Goal: Transaction & Acquisition: Purchase product/service

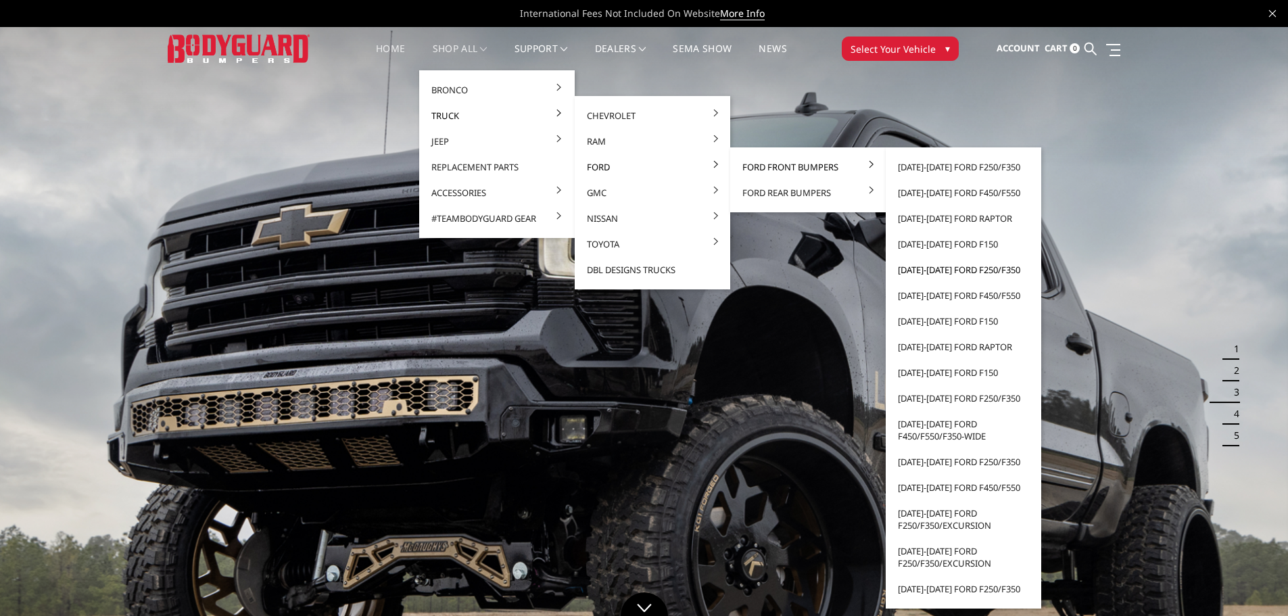
click at [962, 275] on link "[DATE]-[DATE] Ford F250/F350" at bounding box center [963, 270] width 145 height 26
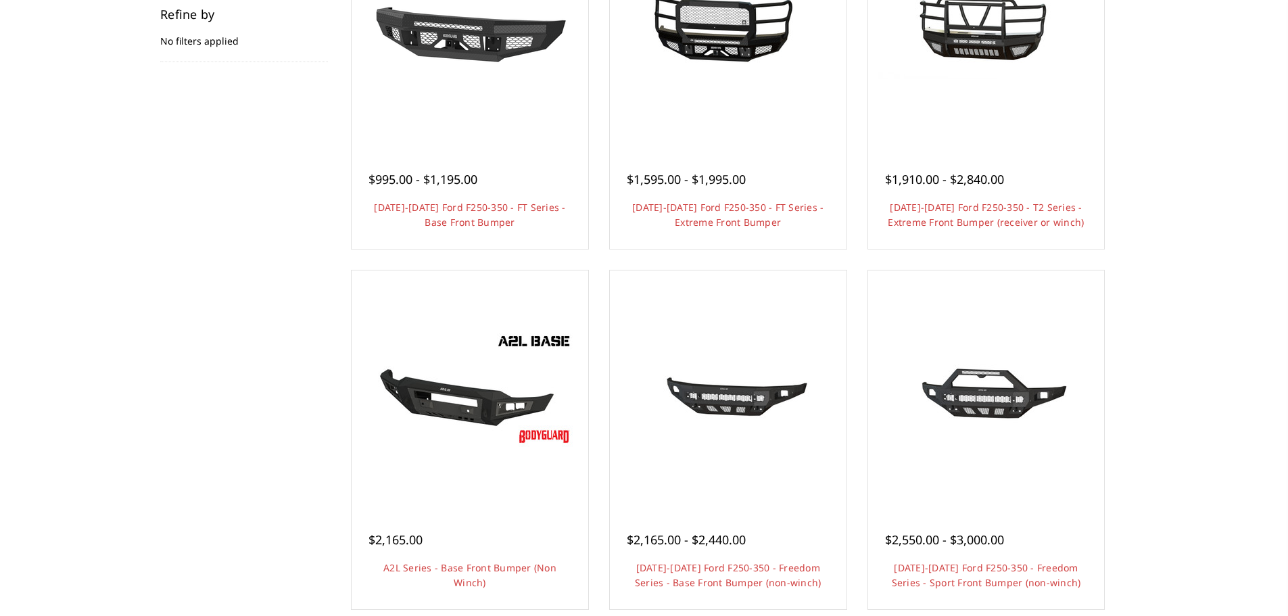
scroll to position [338, 0]
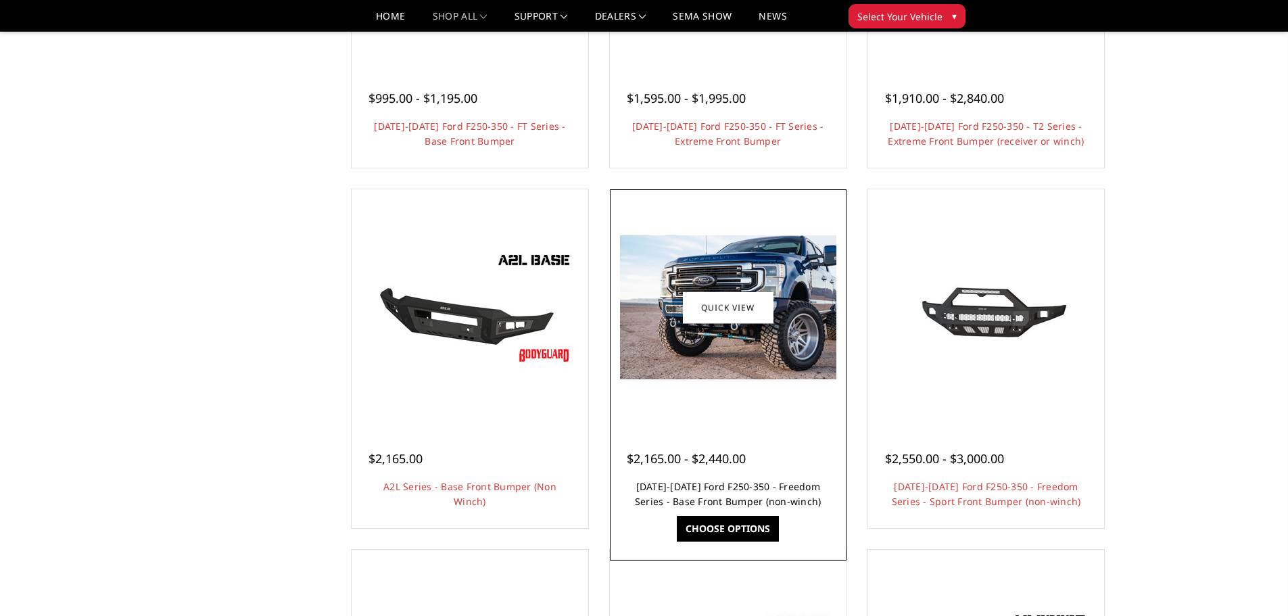
click at [695, 482] on link "2017-2022 Ford F250-350 - Freedom Series - Base Front Bumper (non-winch)" at bounding box center [728, 494] width 187 height 28
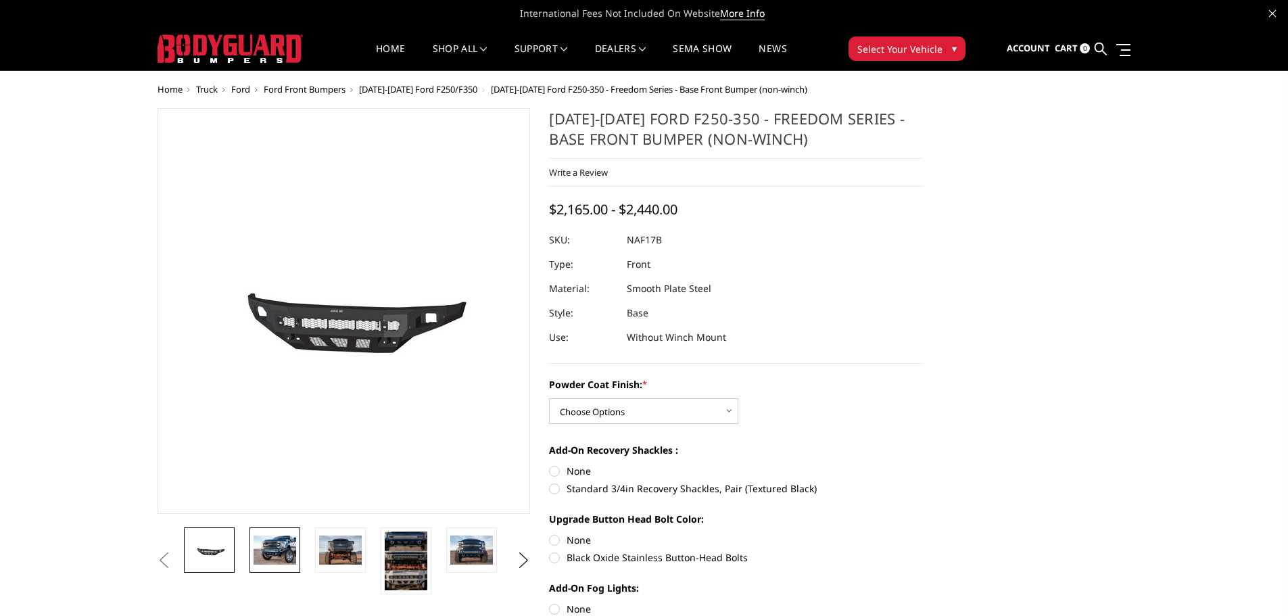
click at [277, 543] on img at bounding box center [275, 550] width 43 height 28
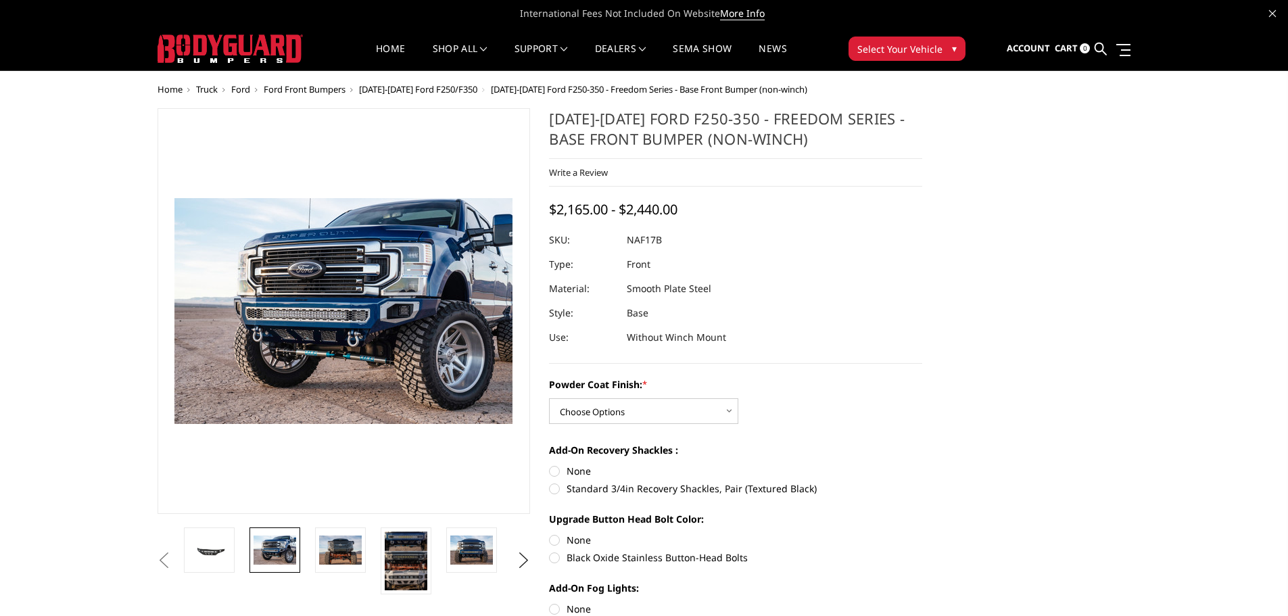
drag, startPoint x: 667, startPoint y: 289, endPoint x: 685, endPoint y: 289, distance: 18.3
click at [681, 289] on dd "Smooth Plate Steel" at bounding box center [669, 289] width 85 height 24
click at [684, 290] on dd "Smooth Plate Steel" at bounding box center [669, 289] width 85 height 24
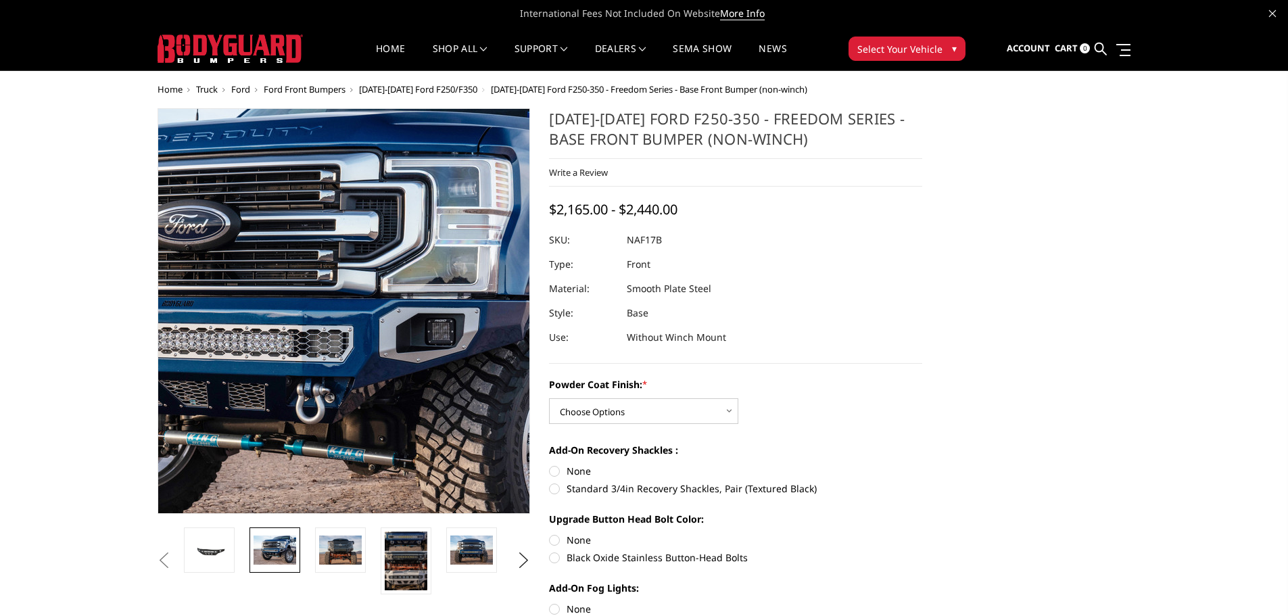
click at [389, 262] on img at bounding box center [286, 332] width 866 height 578
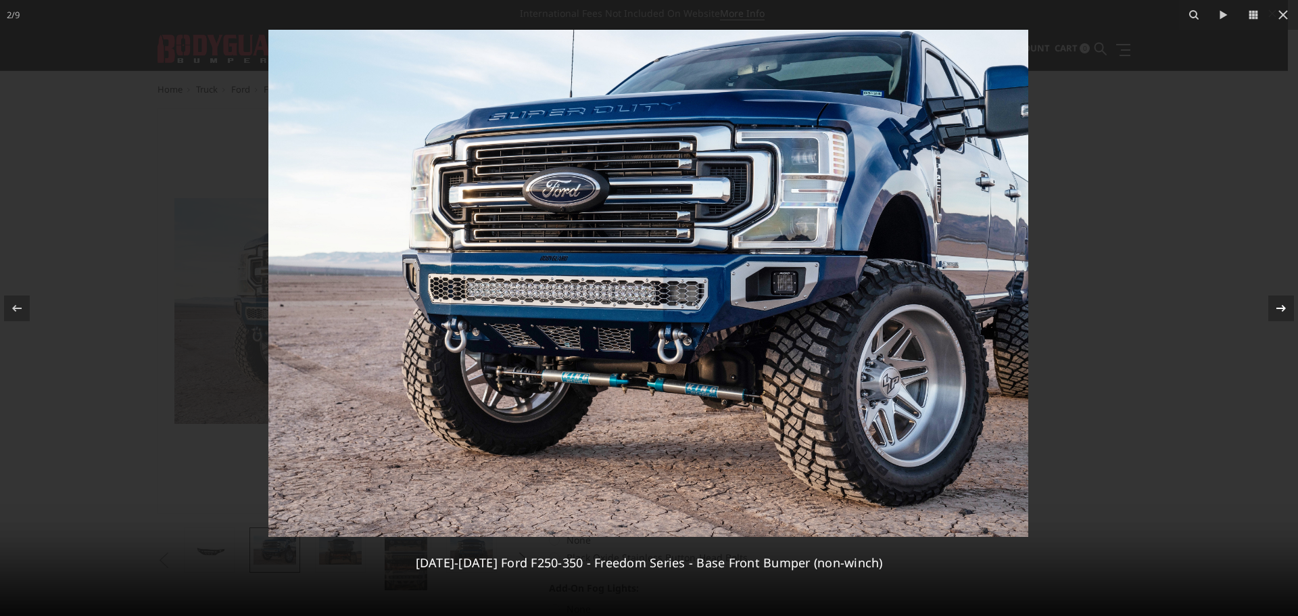
click at [1286, 308] on icon at bounding box center [1281, 308] width 16 height 16
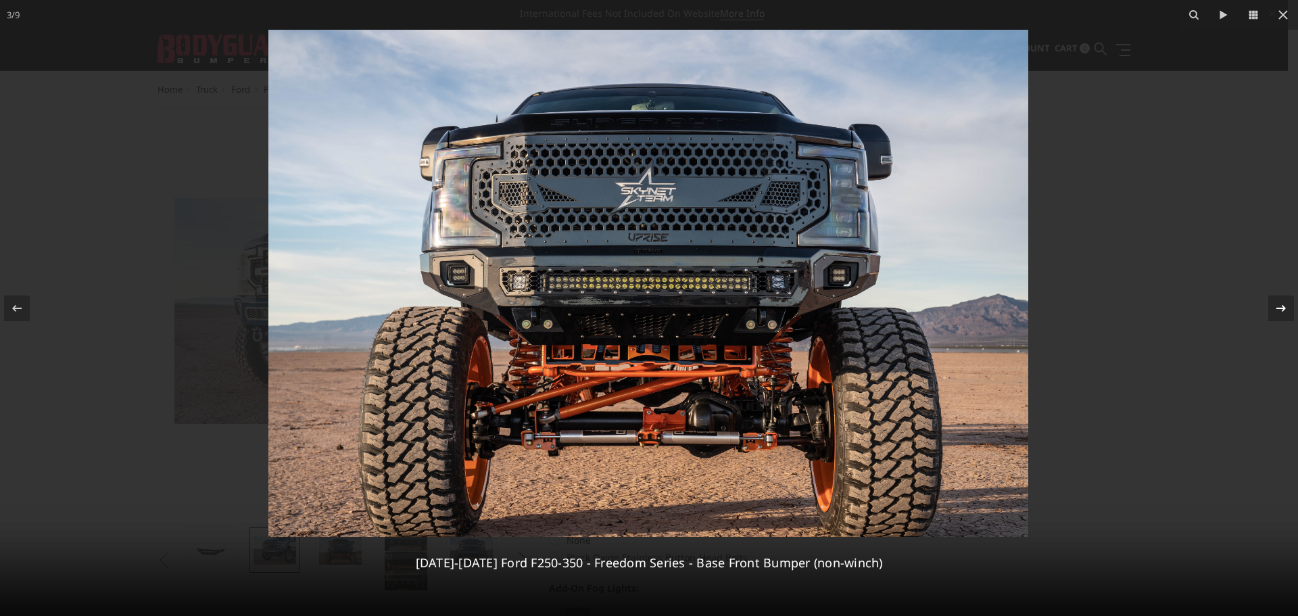
click at [1286, 310] on icon at bounding box center [1281, 308] width 16 height 16
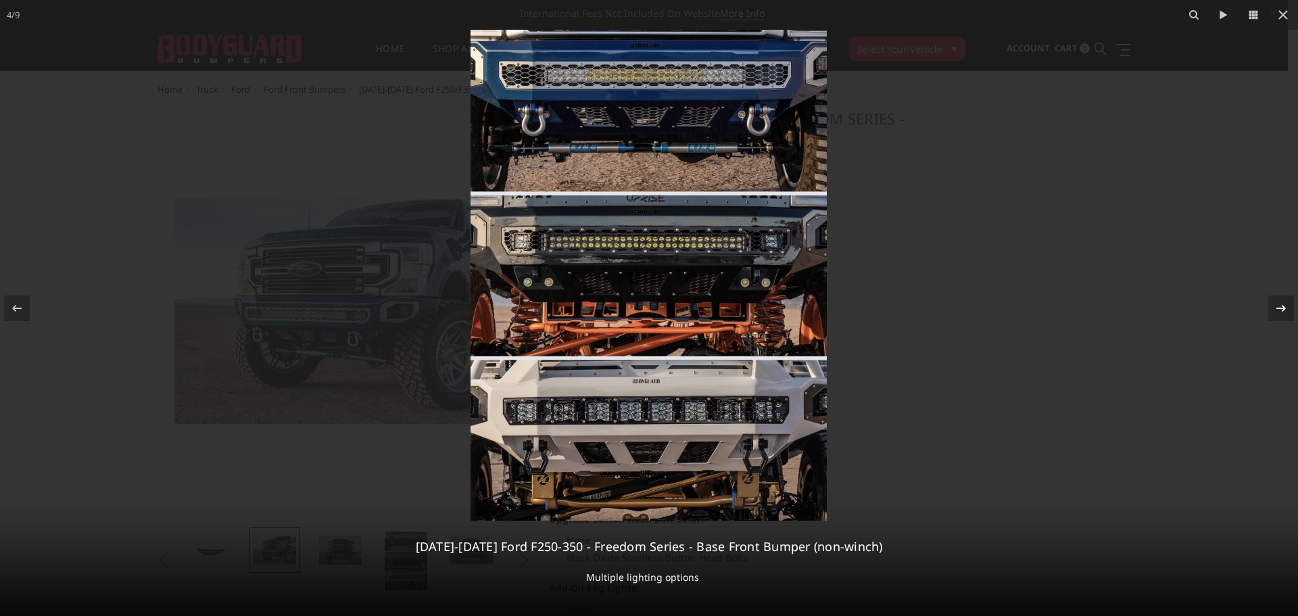
click at [1286, 310] on icon at bounding box center [1281, 308] width 16 height 16
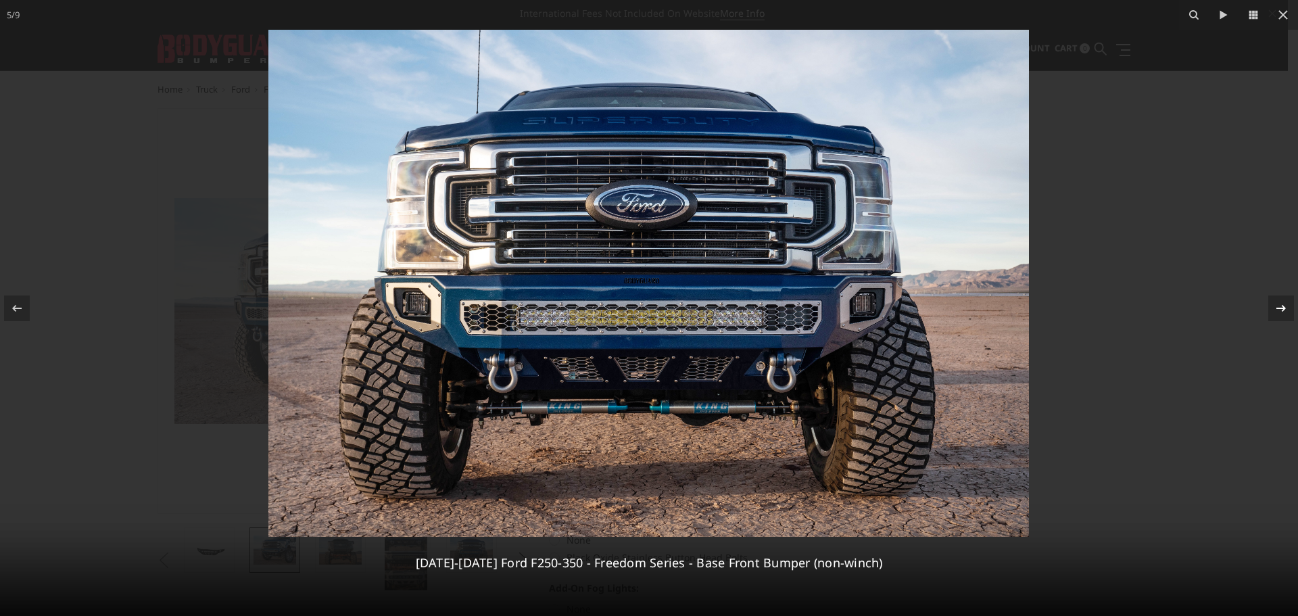
click at [1286, 310] on icon at bounding box center [1281, 308] width 16 height 16
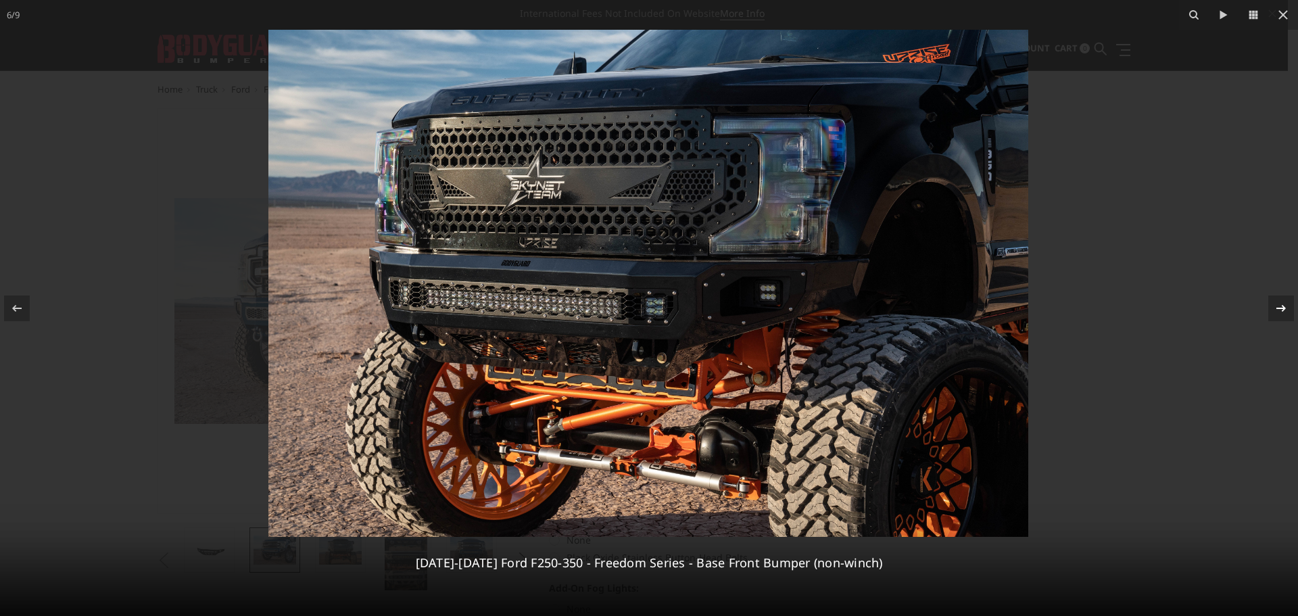
click at [1286, 310] on icon at bounding box center [1281, 308] width 16 height 16
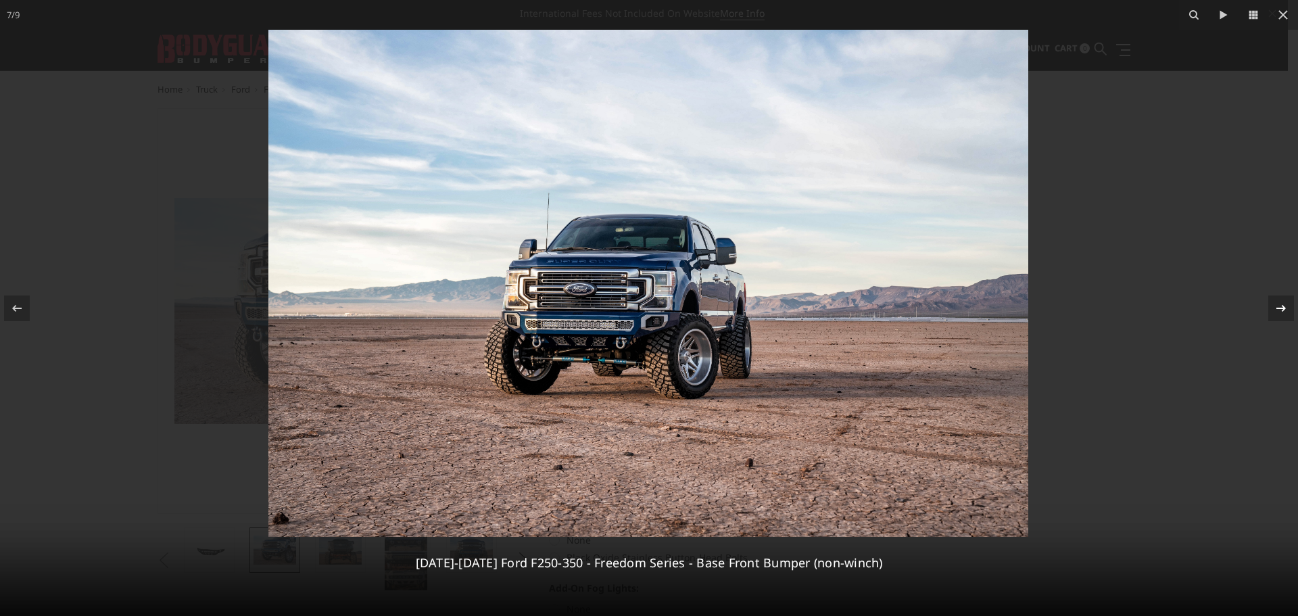
click at [1286, 310] on icon at bounding box center [1281, 308] width 16 height 16
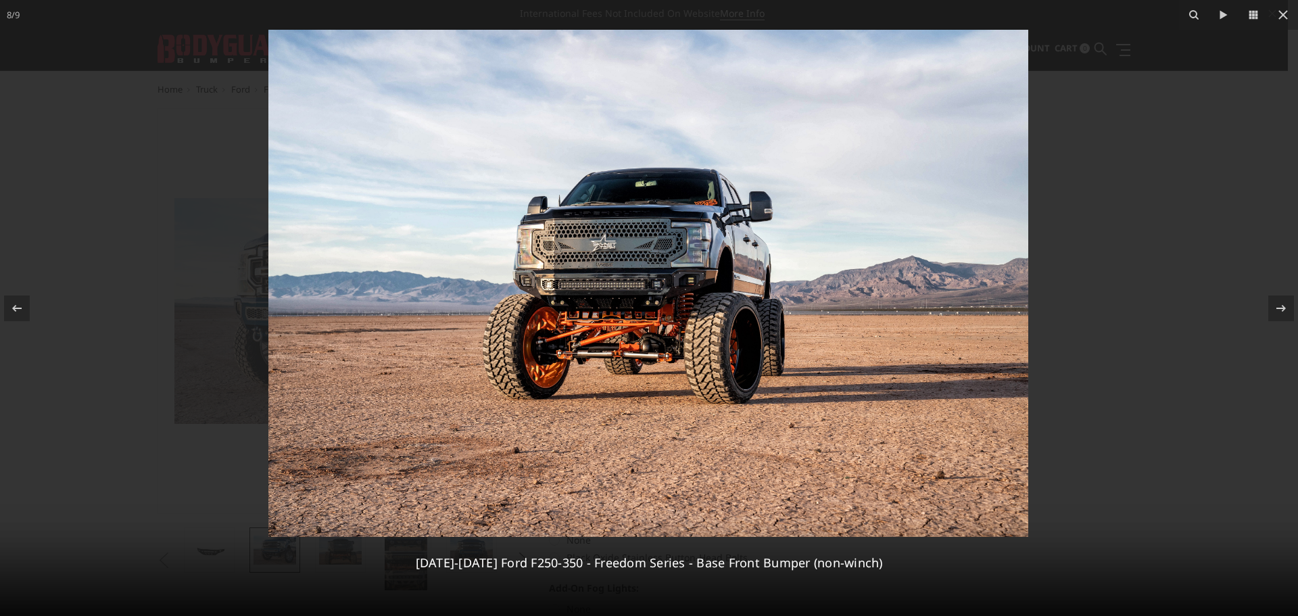
click at [1196, 262] on div at bounding box center [649, 308] width 1298 height 616
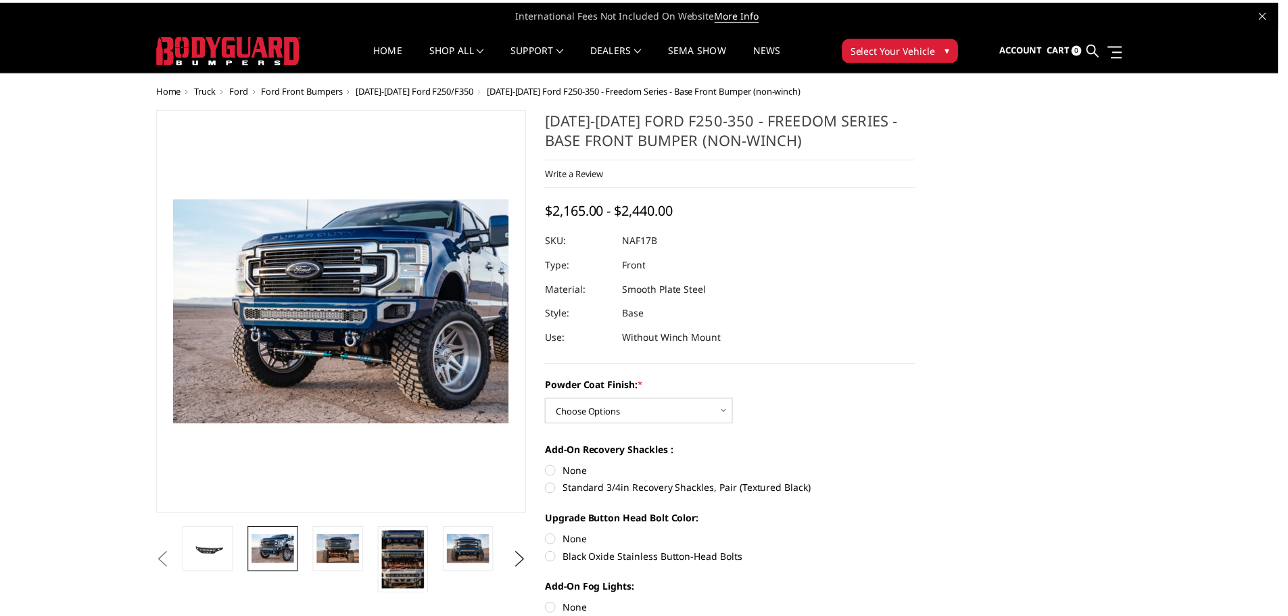
scroll to position [0, 264]
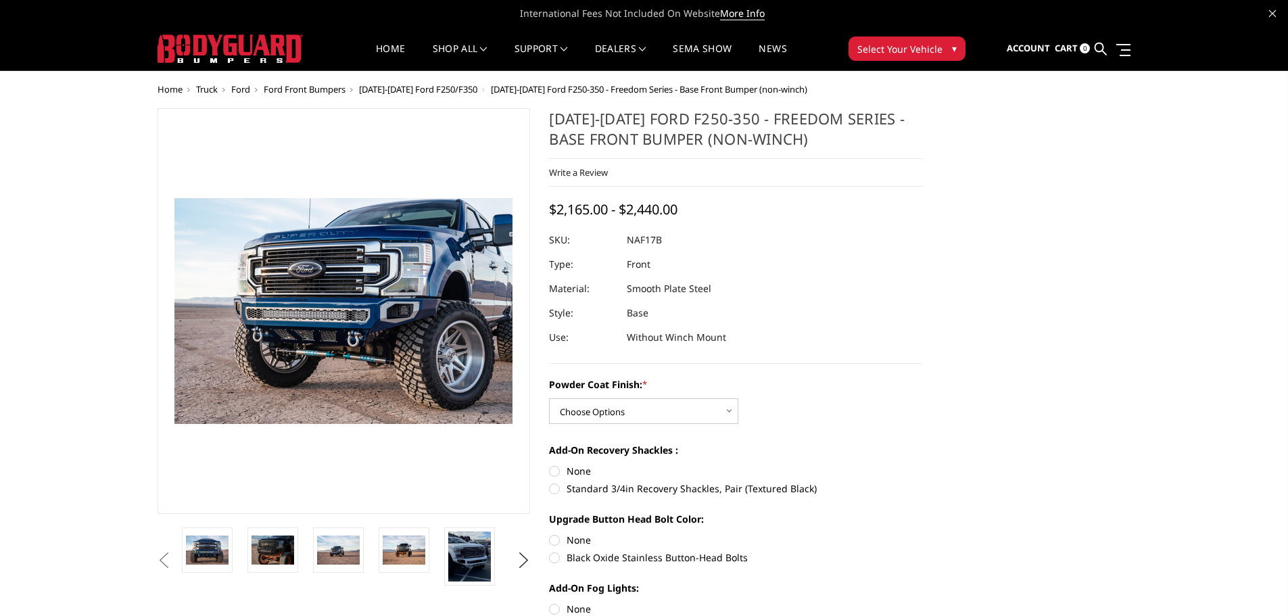
click at [443, 559] on li at bounding box center [475, 560] width 66 height 67
click at [495, 558] on link at bounding box center [469, 556] width 51 height 58
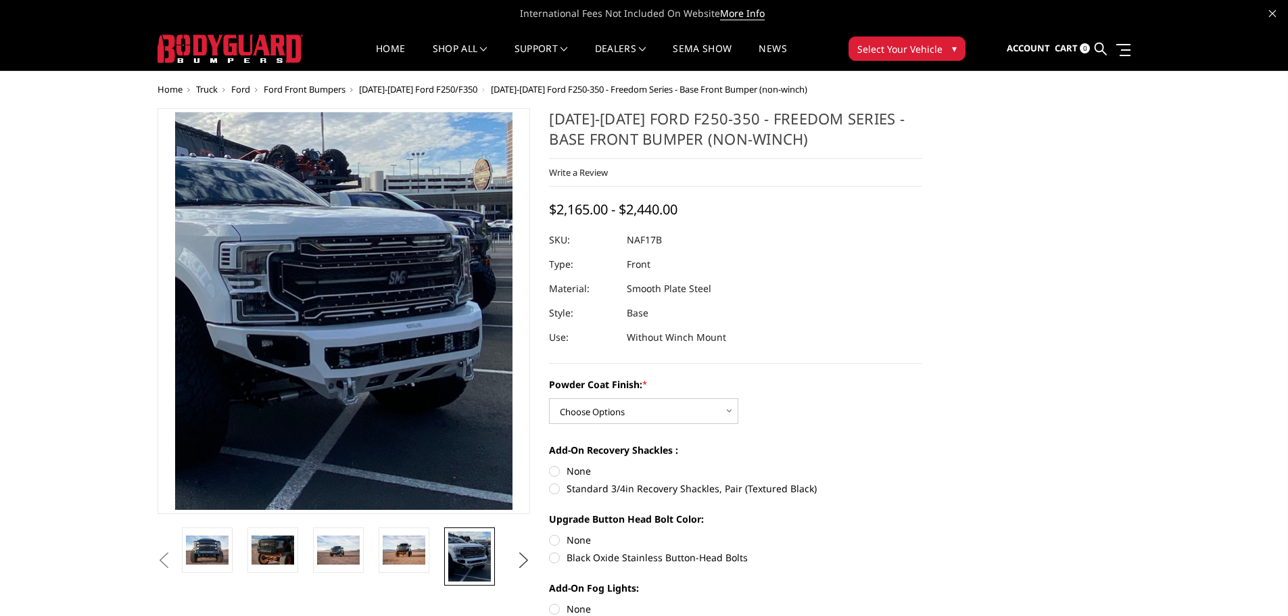
click at [523, 565] on button "Next" at bounding box center [523, 560] width 20 height 20
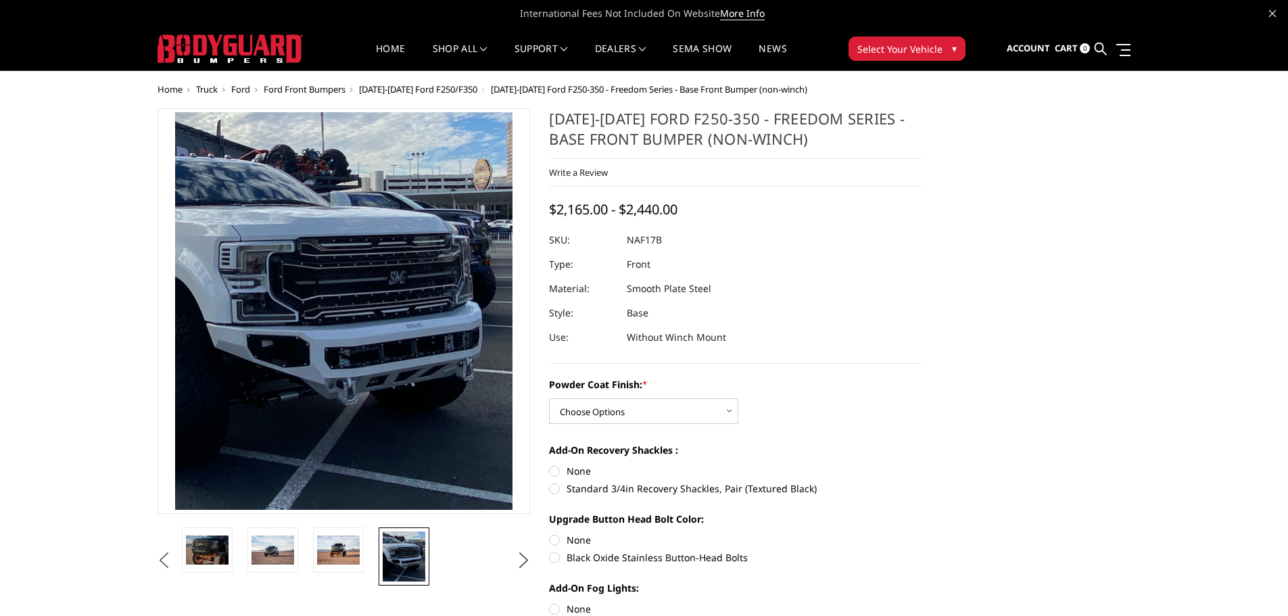
click at [174, 563] on button "Previous" at bounding box center [164, 560] width 20 height 20
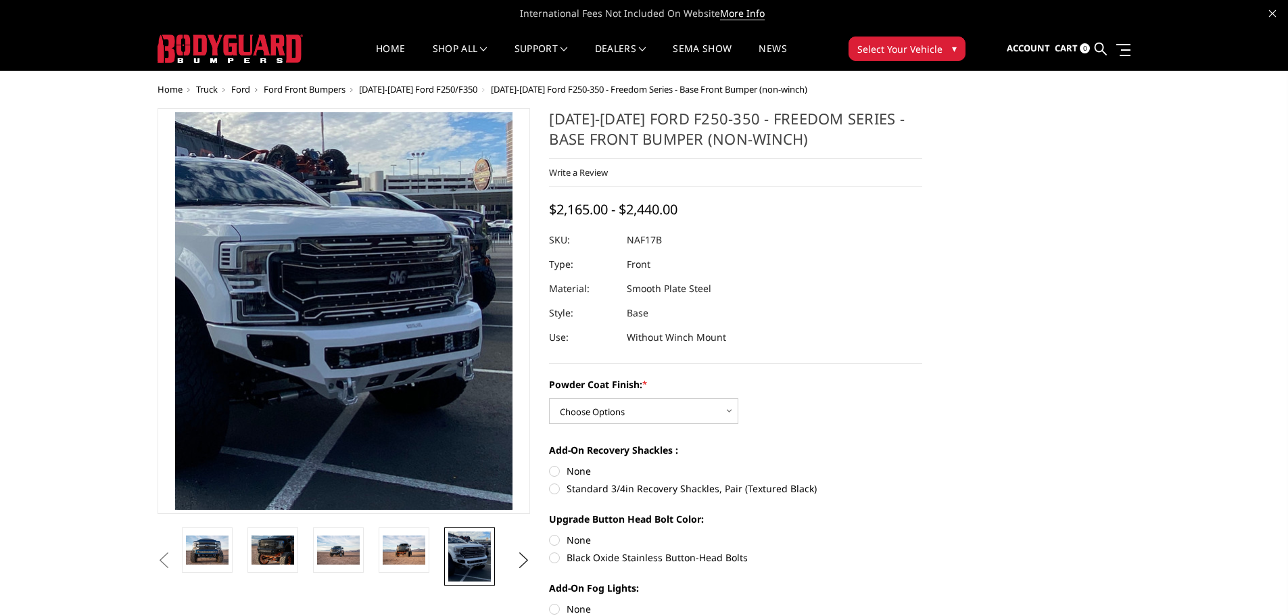
click at [168, 563] on button "Previous" at bounding box center [164, 560] width 20 height 20
click at [155, 565] on button "Previous" at bounding box center [164, 560] width 20 height 20
click at [162, 564] on button "Previous" at bounding box center [164, 560] width 20 height 20
click at [164, 561] on button "Previous" at bounding box center [164, 560] width 20 height 20
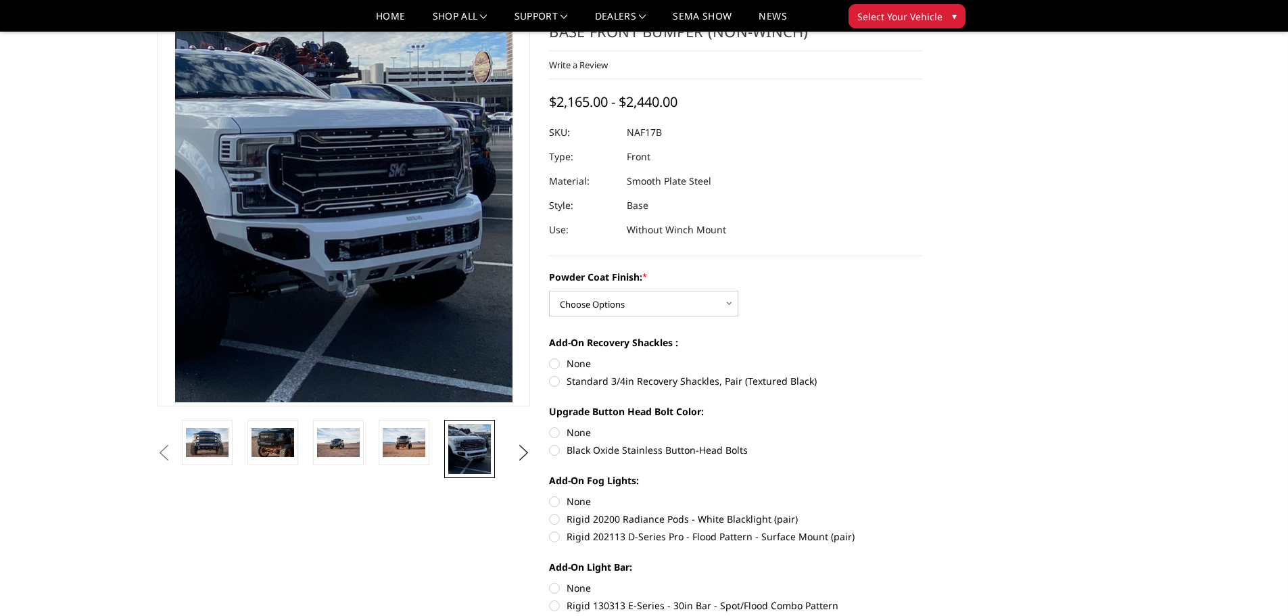
click at [172, 442] on ul "Previous Next" at bounding box center [344, 453] width 380 height 67
click at [161, 460] on button "Previous" at bounding box center [164, 453] width 20 height 20
click at [257, 448] on img at bounding box center [273, 442] width 43 height 28
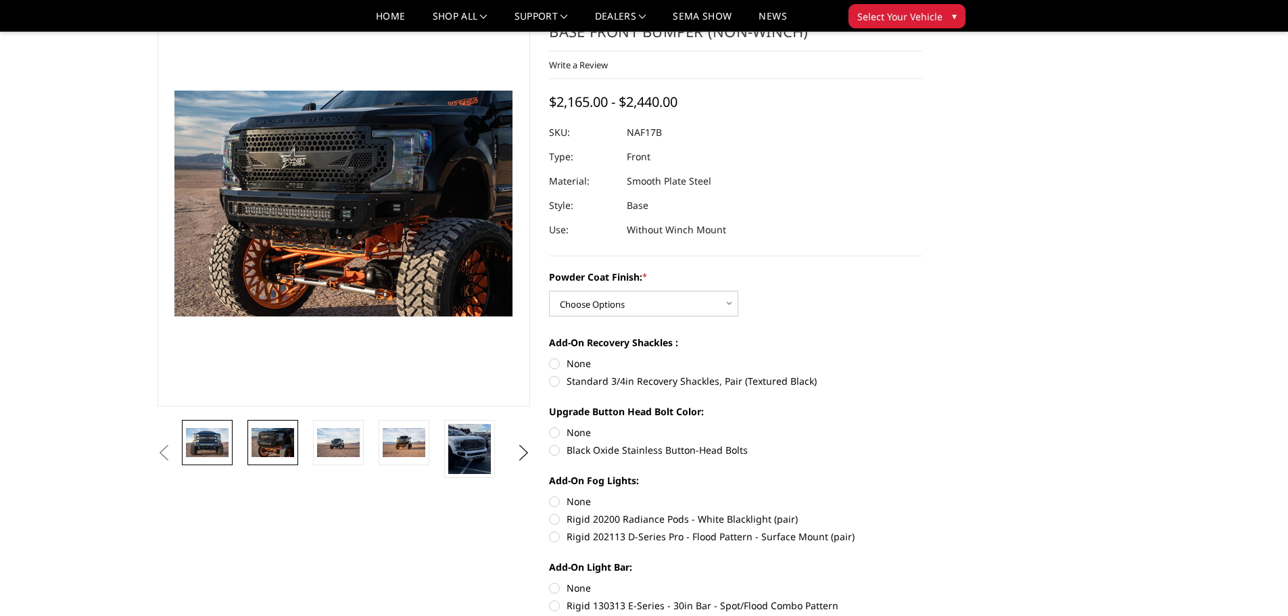
click at [227, 445] on img at bounding box center [207, 442] width 43 height 28
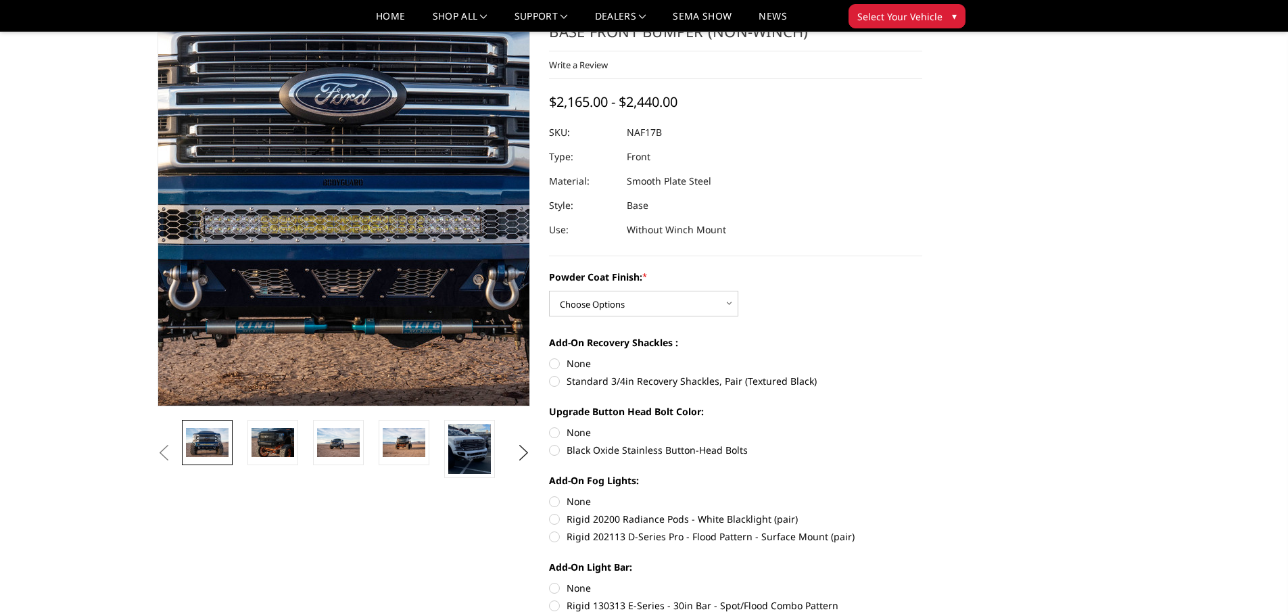
click at [342, 250] on img at bounding box center [351, 186] width 866 height 578
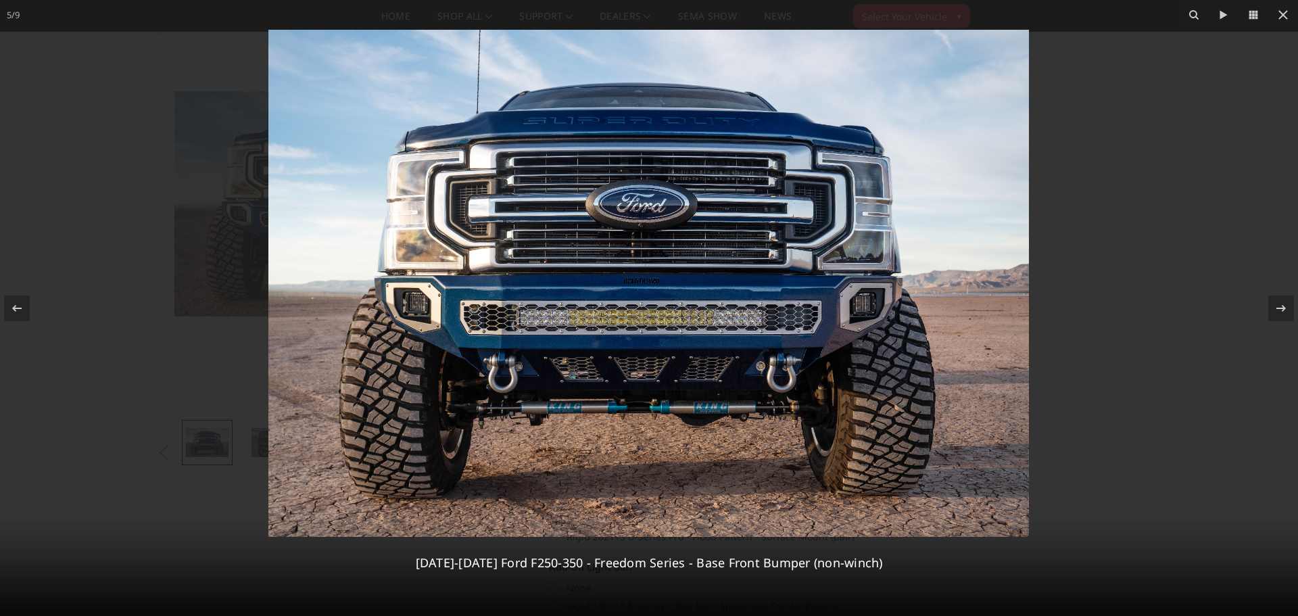
click at [1261, 214] on div at bounding box center [649, 308] width 1298 height 616
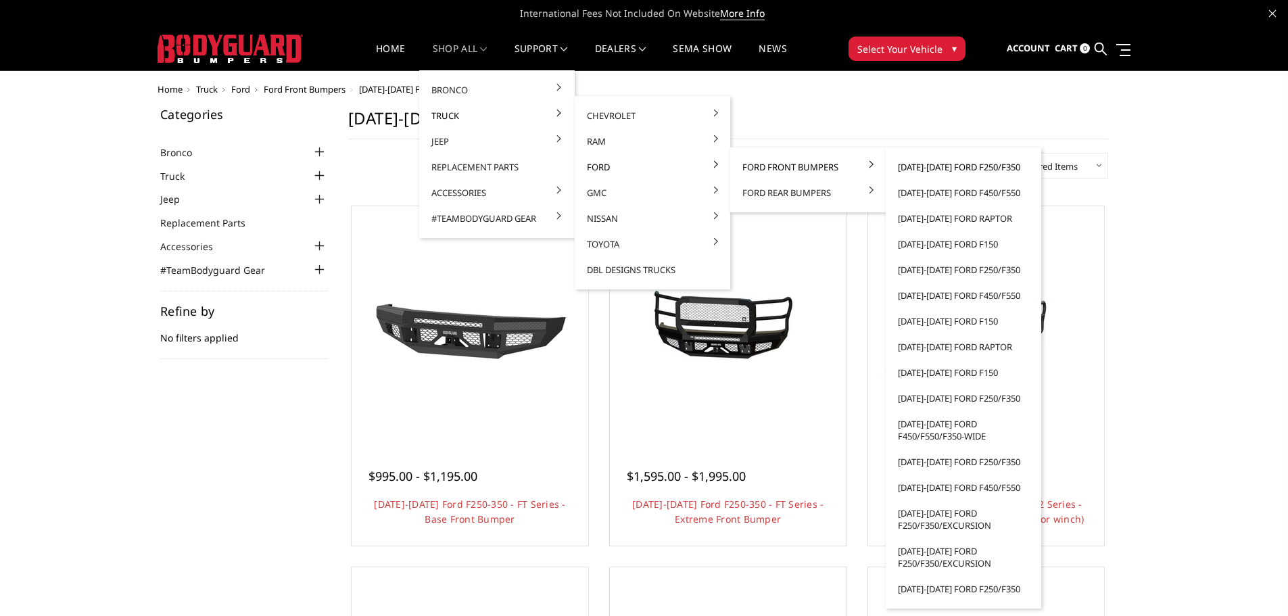
click at [956, 170] on link "[DATE]-[DATE] Ford F250/F350" at bounding box center [963, 167] width 145 height 26
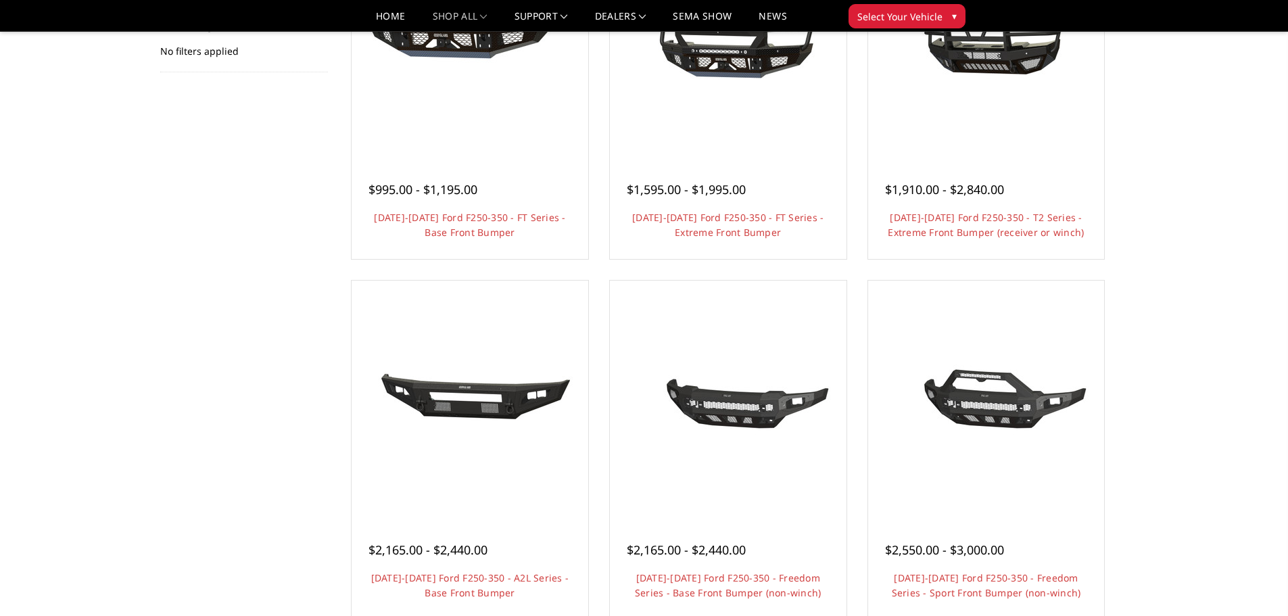
scroll to position [271, 0]
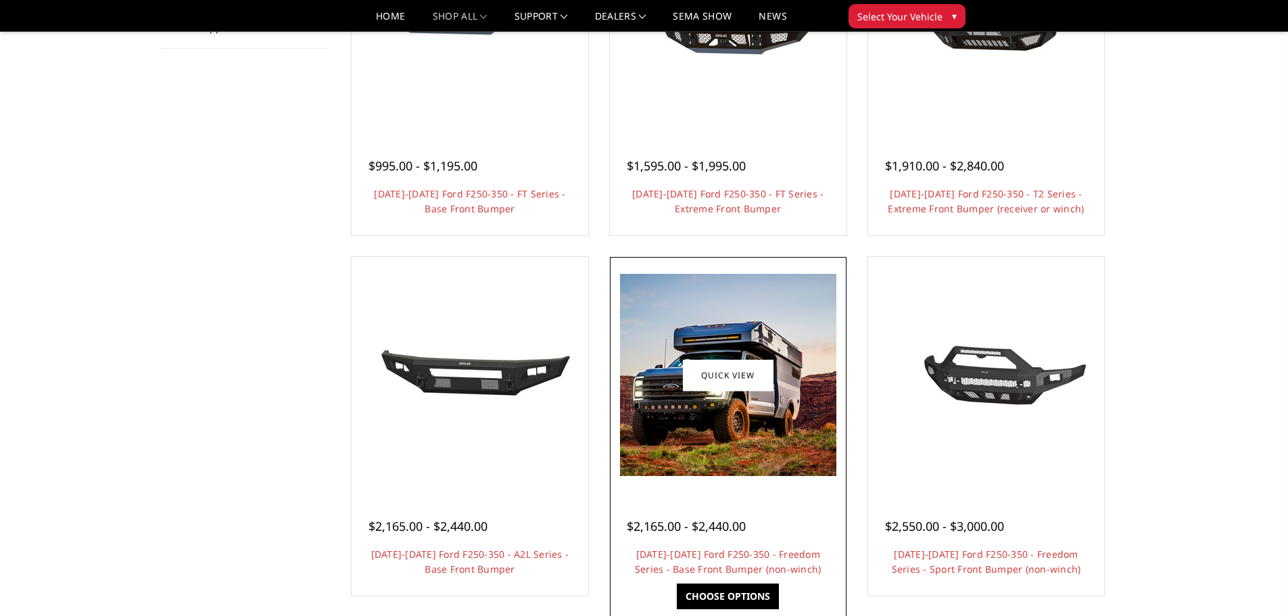
click at [753, 447] on img at bounding box center [728, 375] width 216 height 202
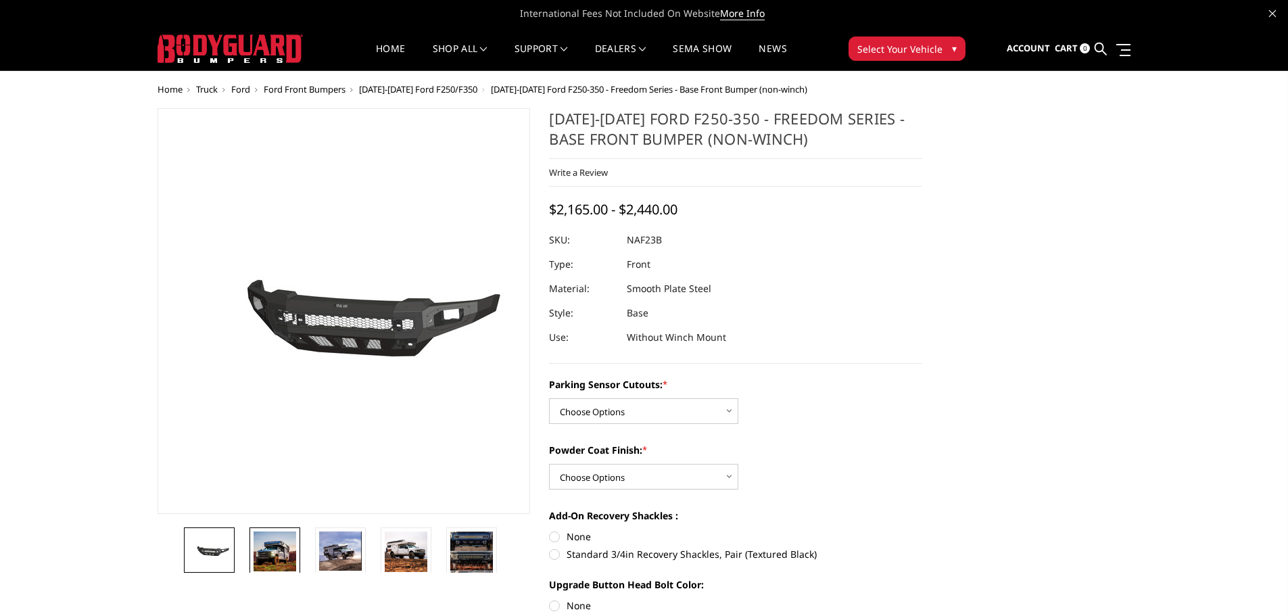
click at [266, 563] on img at bounding box center [275, 552] width 43 height 40
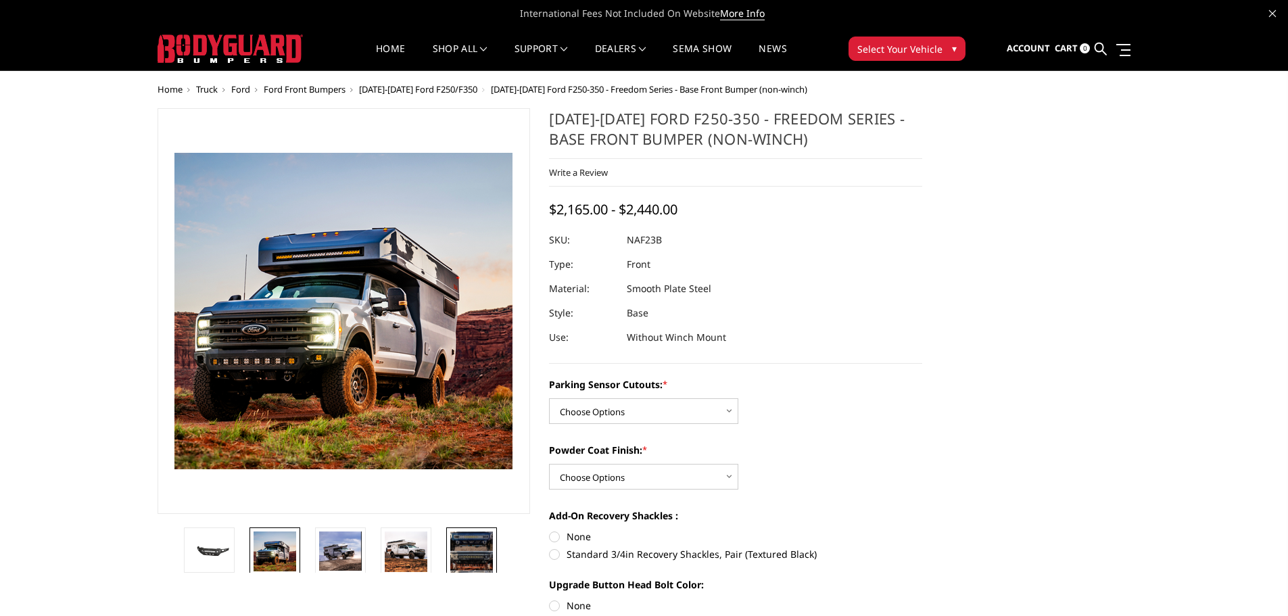
click at [477, 569] on img at bounding box center [471, 561] width 43 height 59
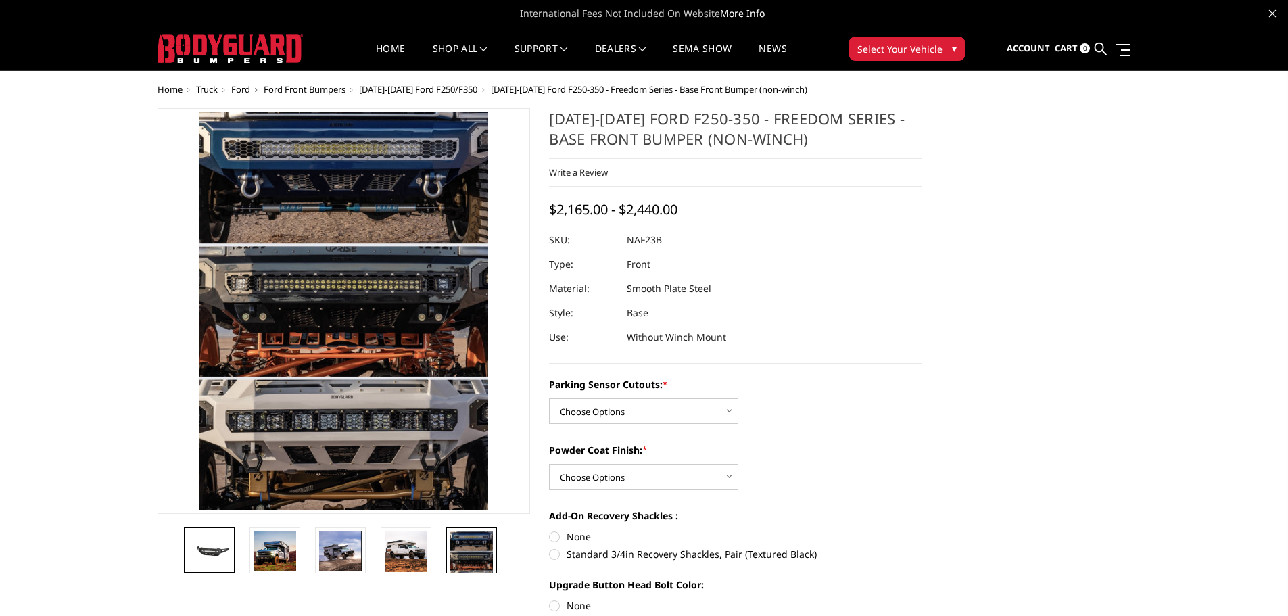
click at [227, 543] on img at bounding box center [209, 550] width 43 height 20
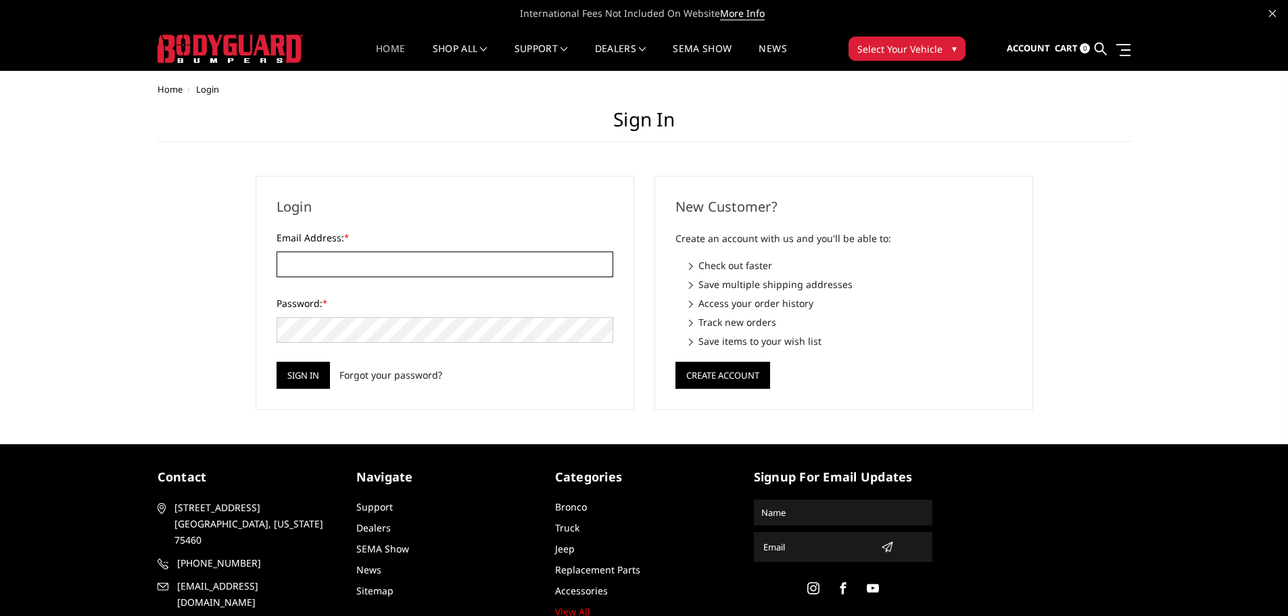
type input "[EMAIL_ADDRESS][DOMAIN_NAME]"
click at [398, 49] on link "Home" at bounding box center [390, 57] width 29 height 26
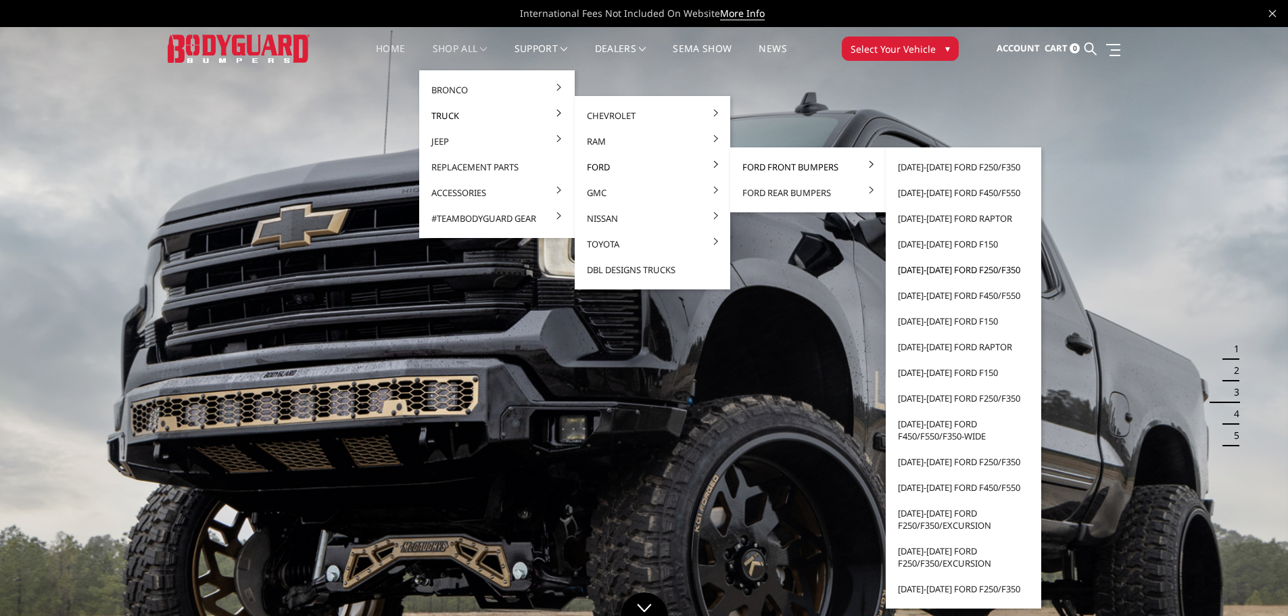
click at [943, 275] on link "[DATE]-[DATE] Ford F250/F350" at bounding box center [963, 270] width 145 height 26
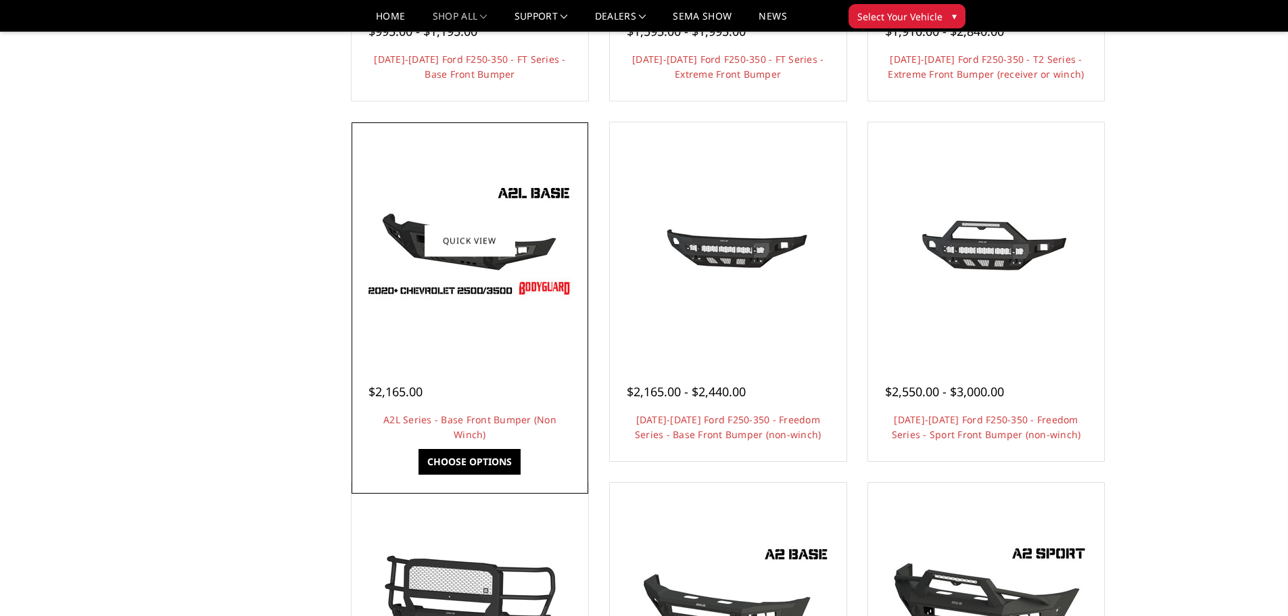
scroll to position [406, 0]
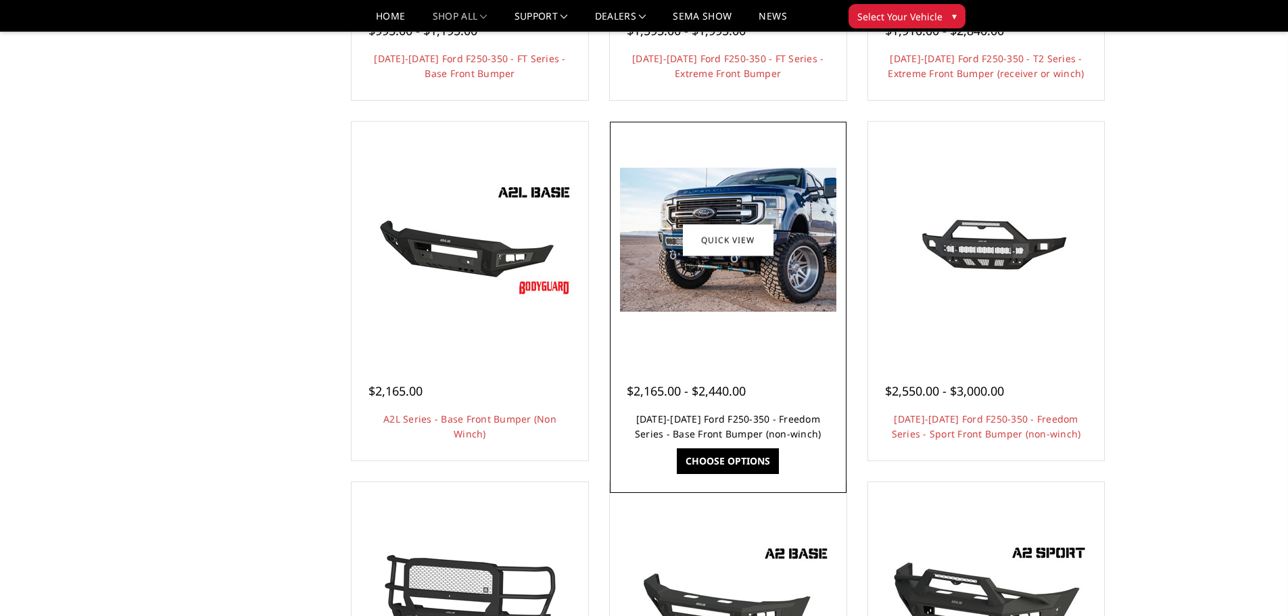
click at [704, 420] on link "[DATE]-[DATE] Ford F250-350 - Freedom Series - Base Front Bumper (non-winch)" at bounding box center [728, 427] width 187 height 28
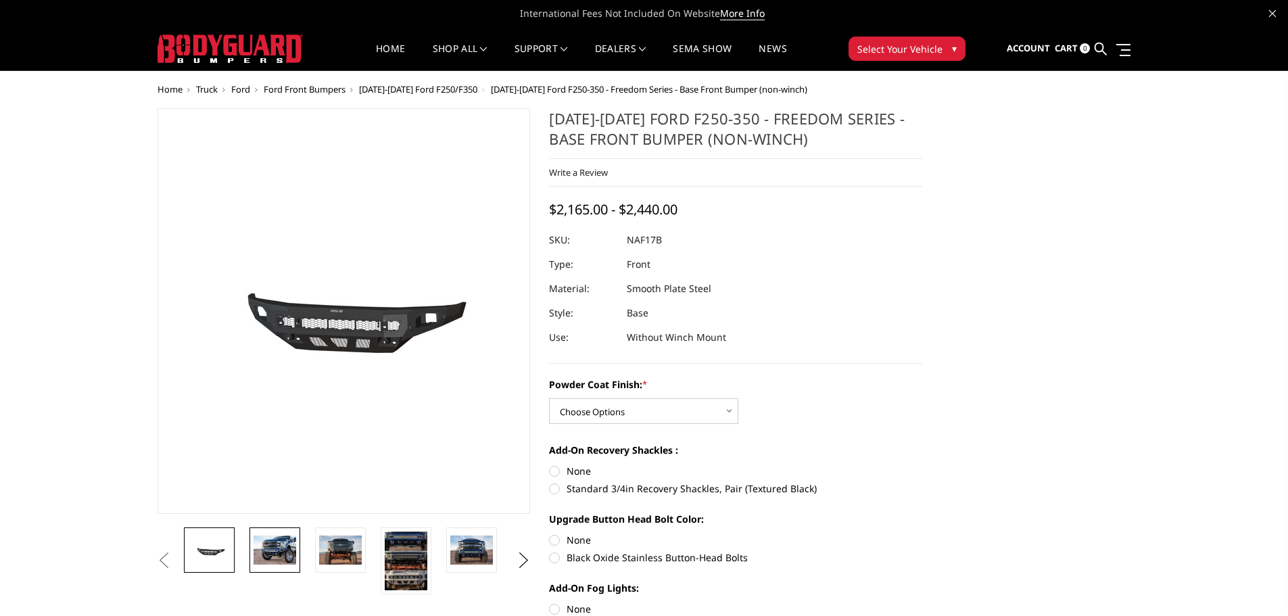
click at [291, 558] on img at bounding box center [275, 550] width 43 height 28
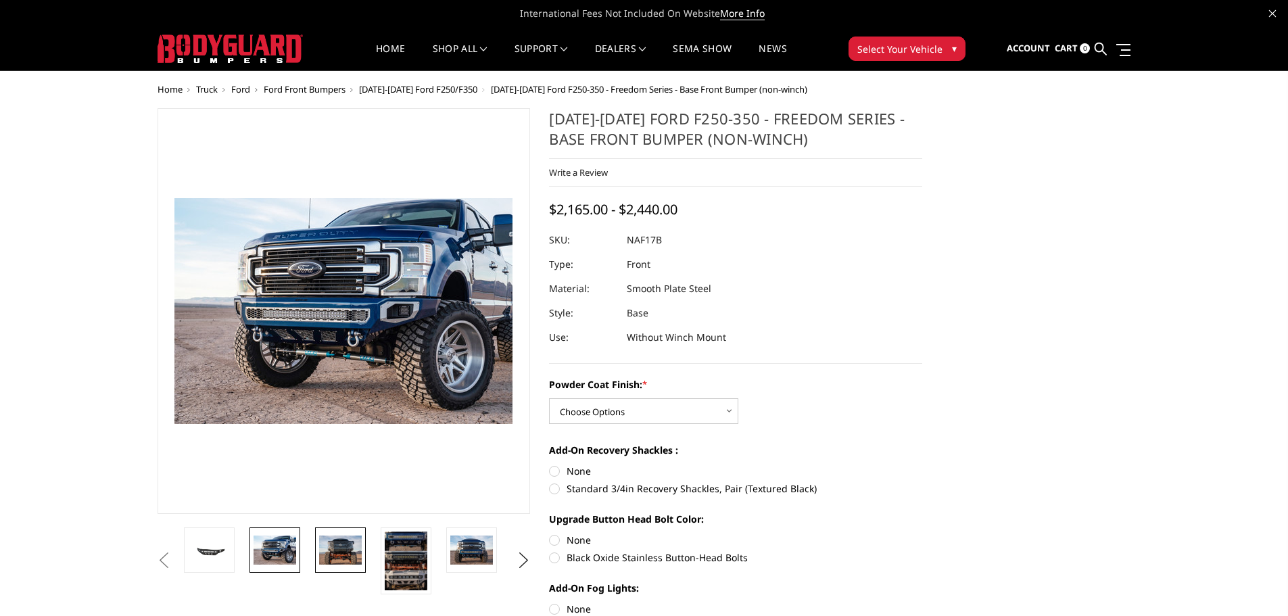
click at [339, 552] on img at bounding box center [340, 550] width 43 height 28
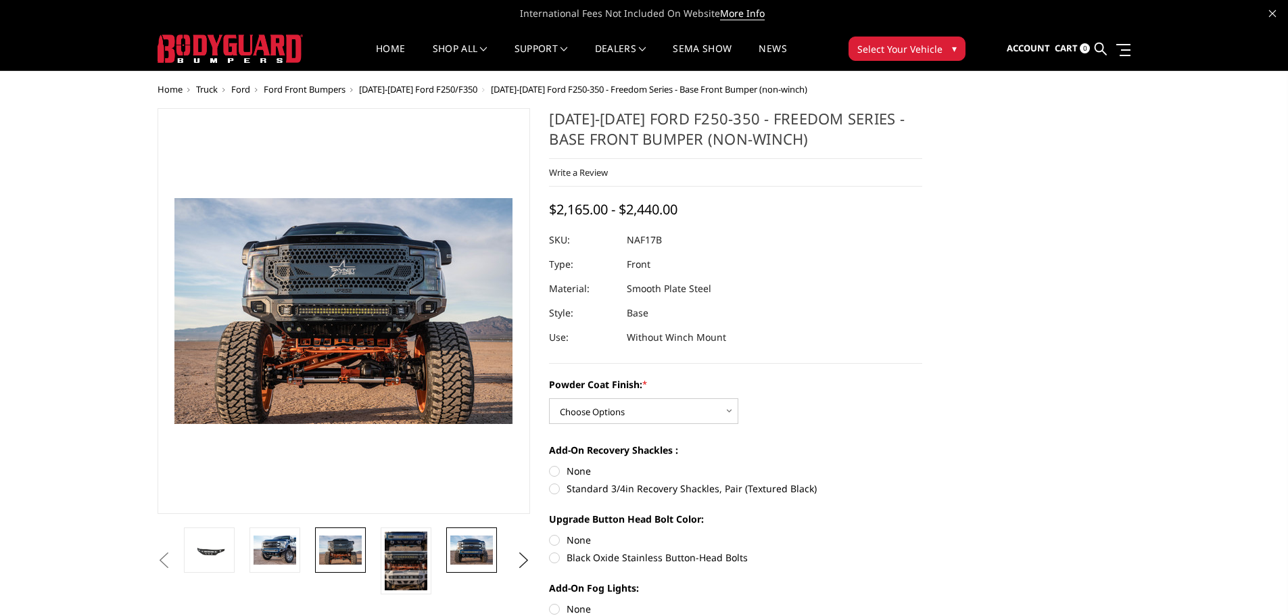
click at [459, 548] on img at bounding box center [471, 550] width 43 height 28
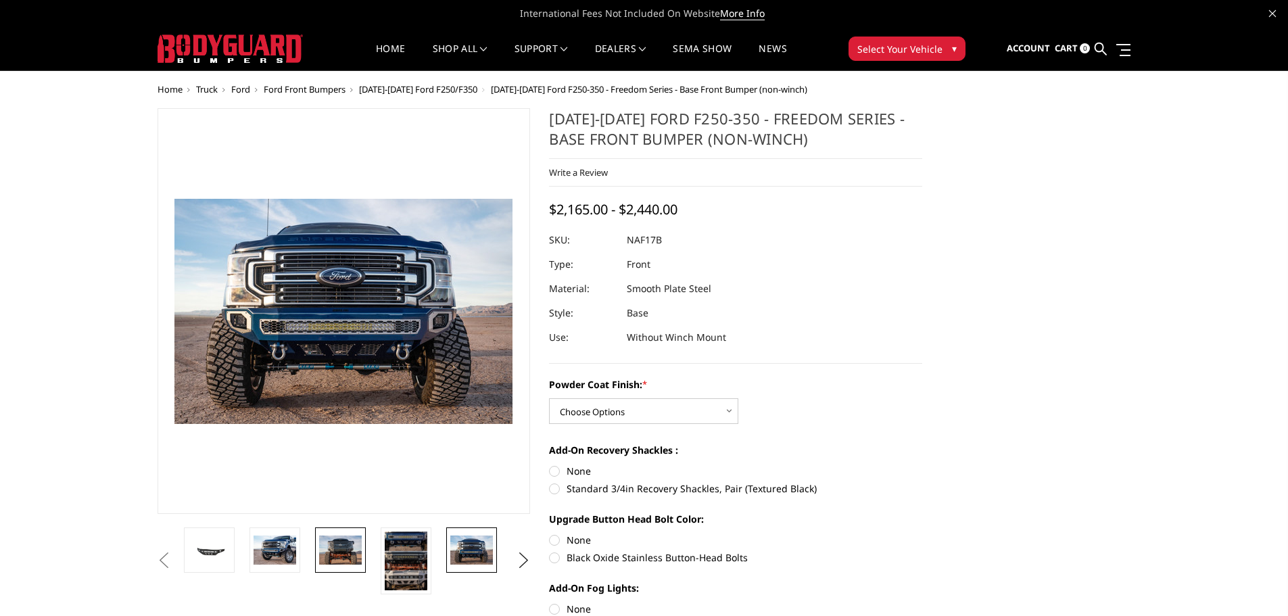
click at [353, 550] on img at bounding box center [340, 550] width 43 height 28
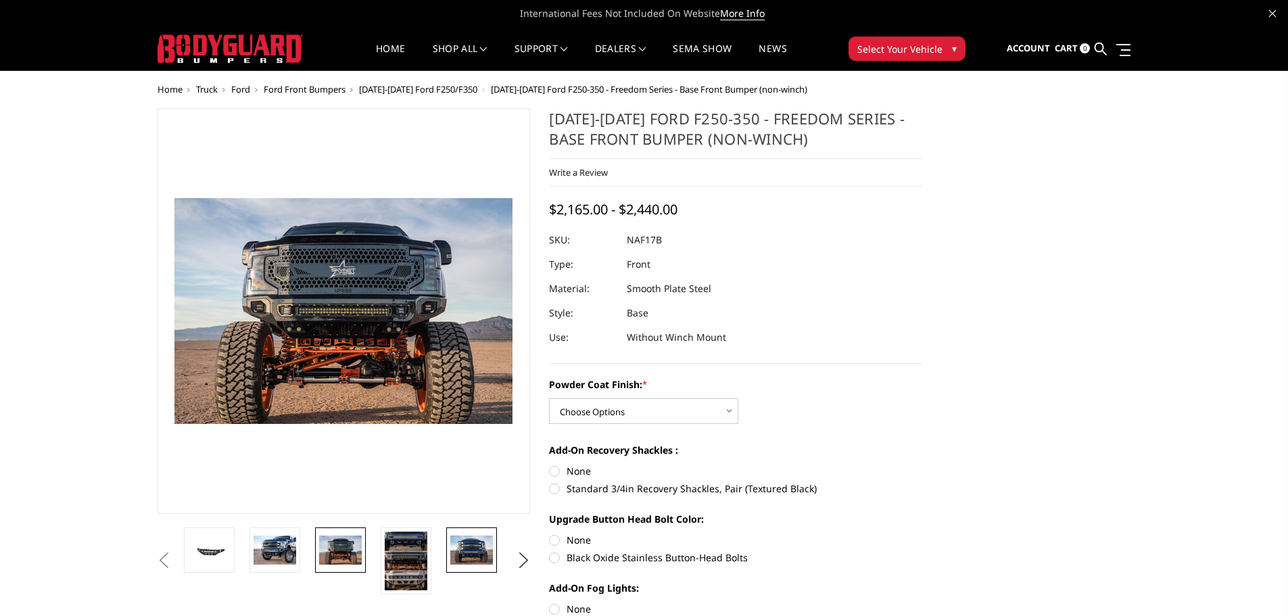
click at [455, 550] on img at bounding box center [471, 550] width 43 height 28
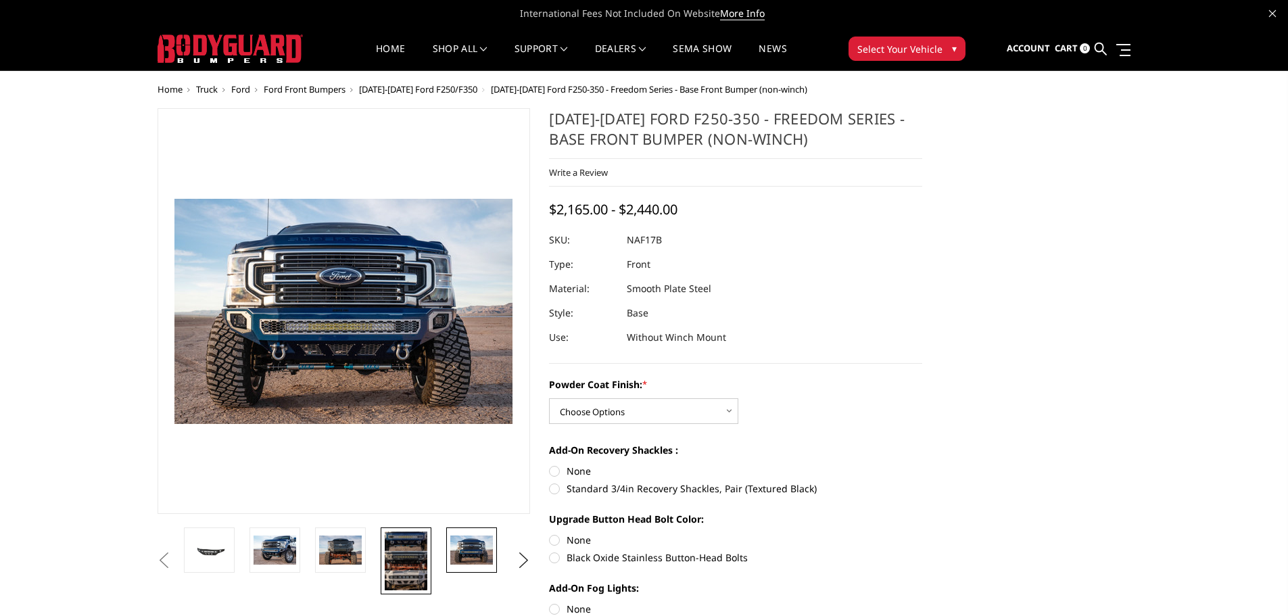
click at [405, 548] on img at bounding box center [406, 561] width 43 height 59
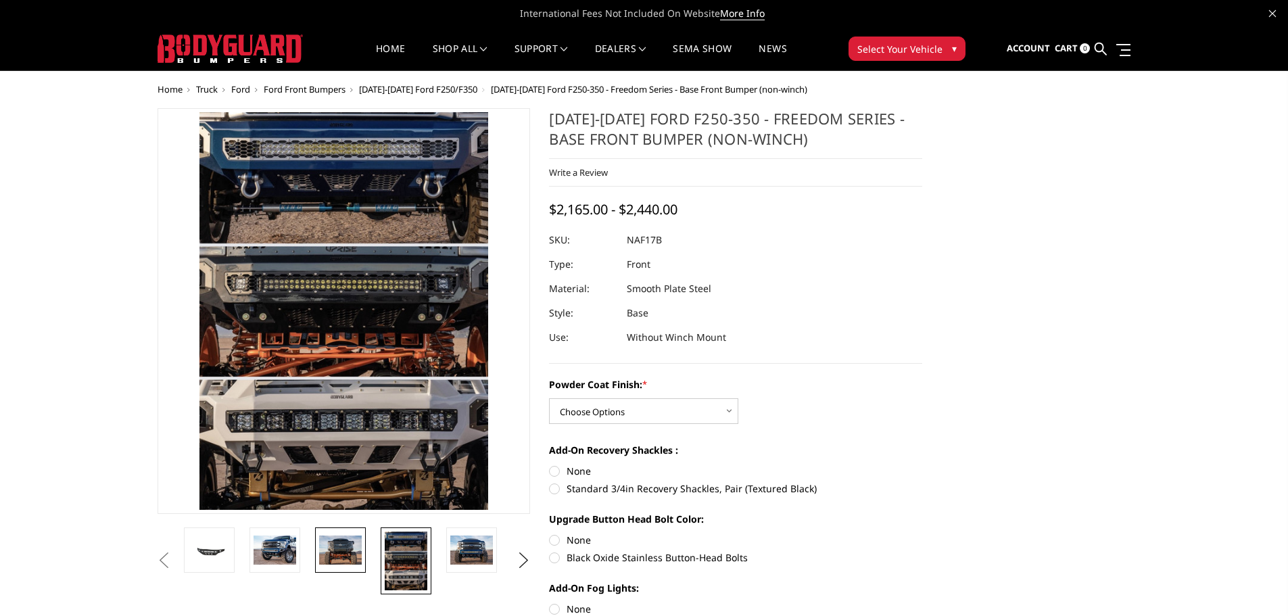
click at [349, 546] on img at bounding box center [340, 550] width 43 height 28
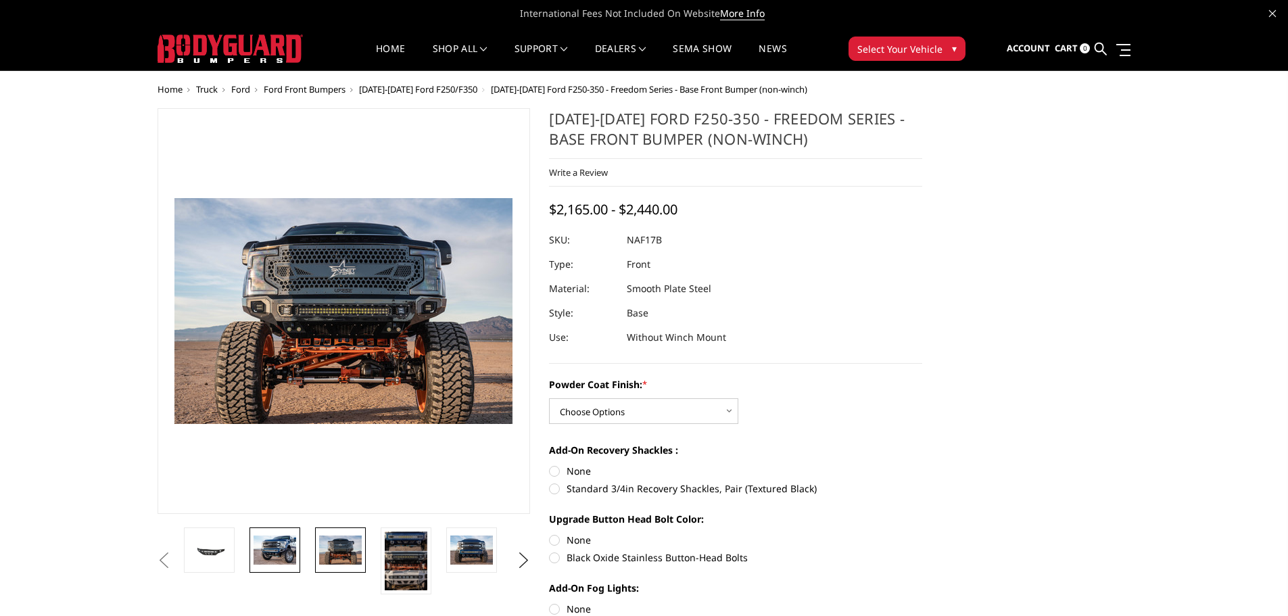
click at [290, 538] on img at bounding box center [275, 550] width 43 height 28
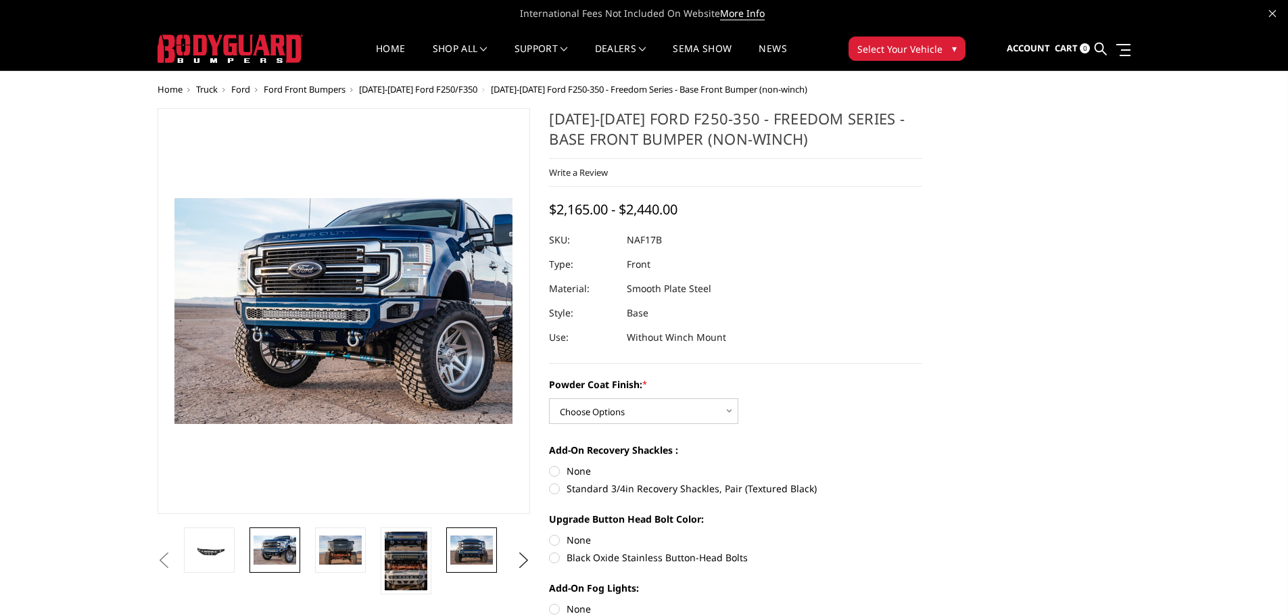
click at [460, 554] on img at bounding box center [471, 550] width 43 height 28
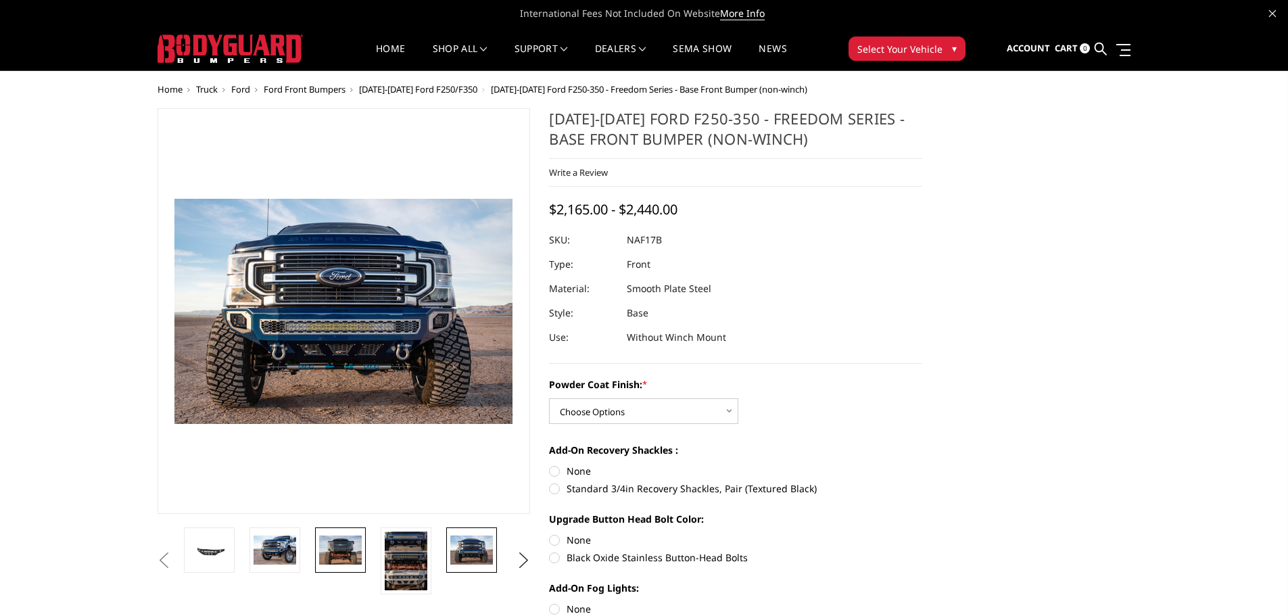
click at [337, 548] on img at bounding box center [340, 550] width 43 height 28
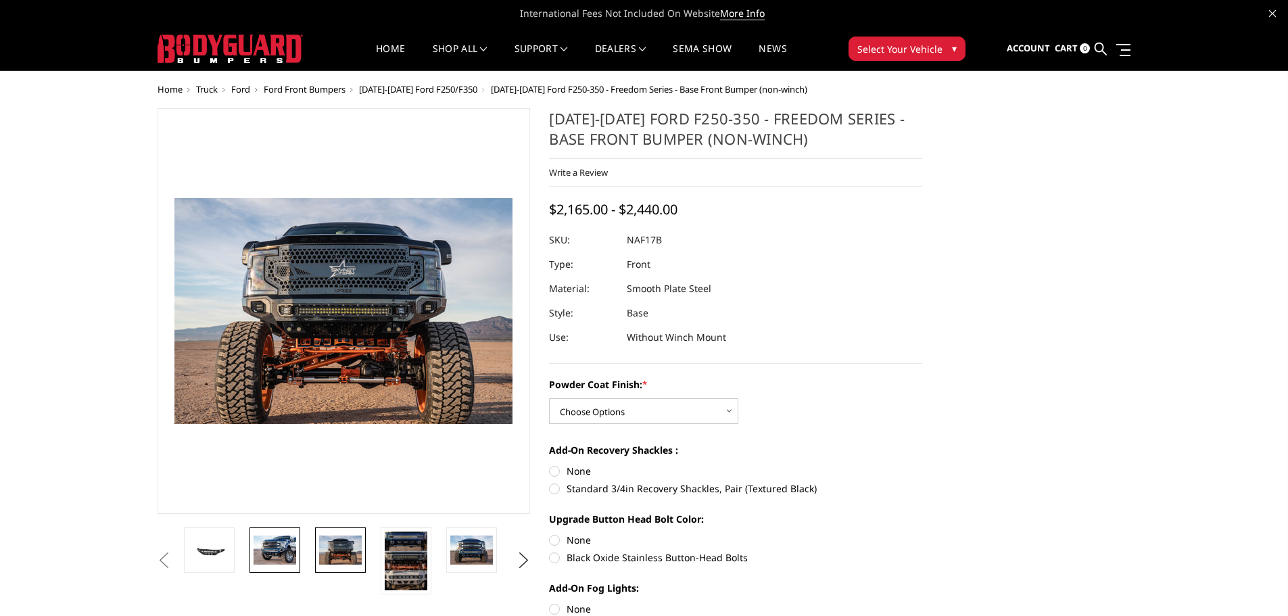
click at [275, 557] on img at bounding box center [275, 550] width 43 height 28
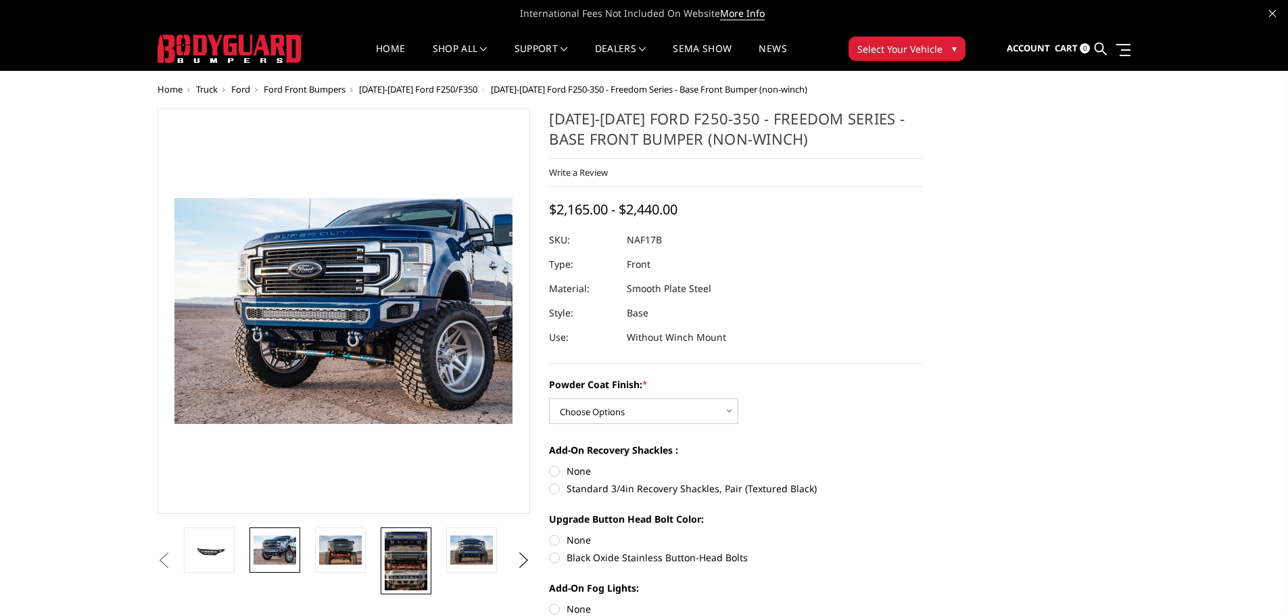
click at [416, 560] on img at bounding box center [406, 561] width 43 height 59
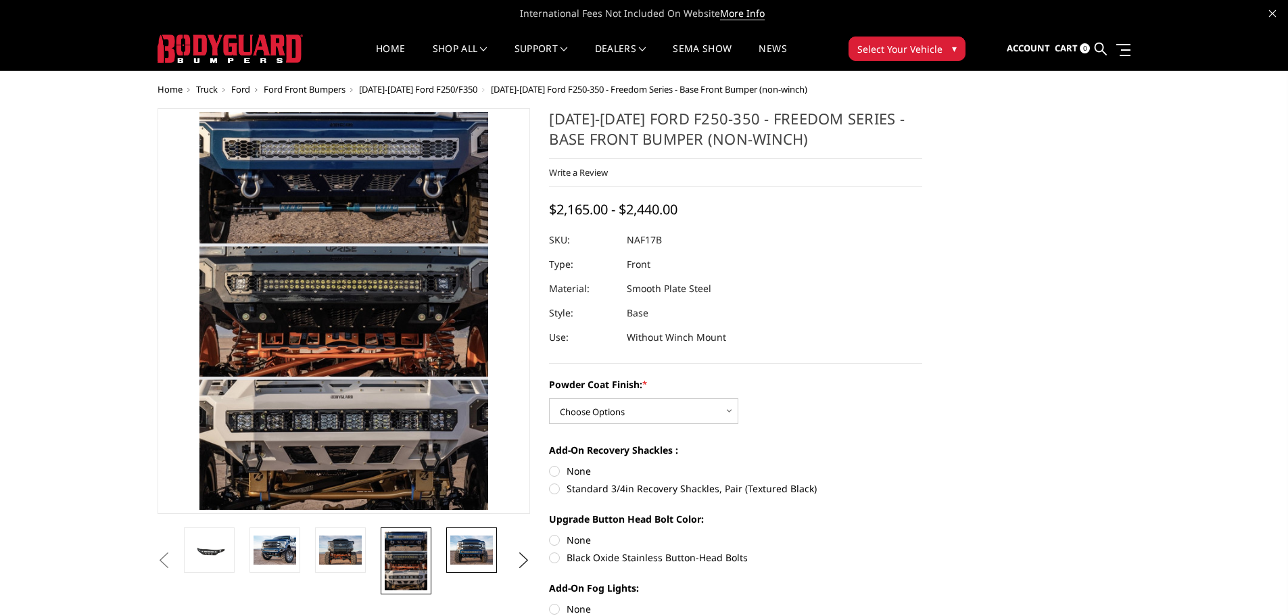
click at [465, 555] on img at bounding box center [471, 550] width 43 height 28
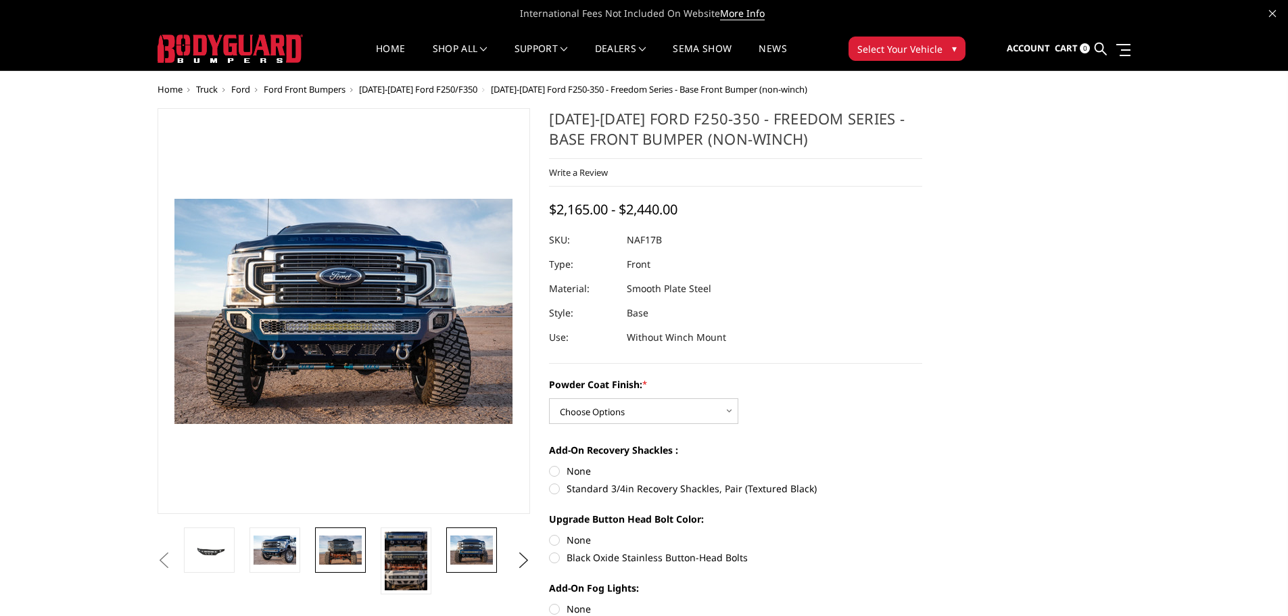
click at [351, 552] on img at bounding box center [340, 550] width 43 height 28
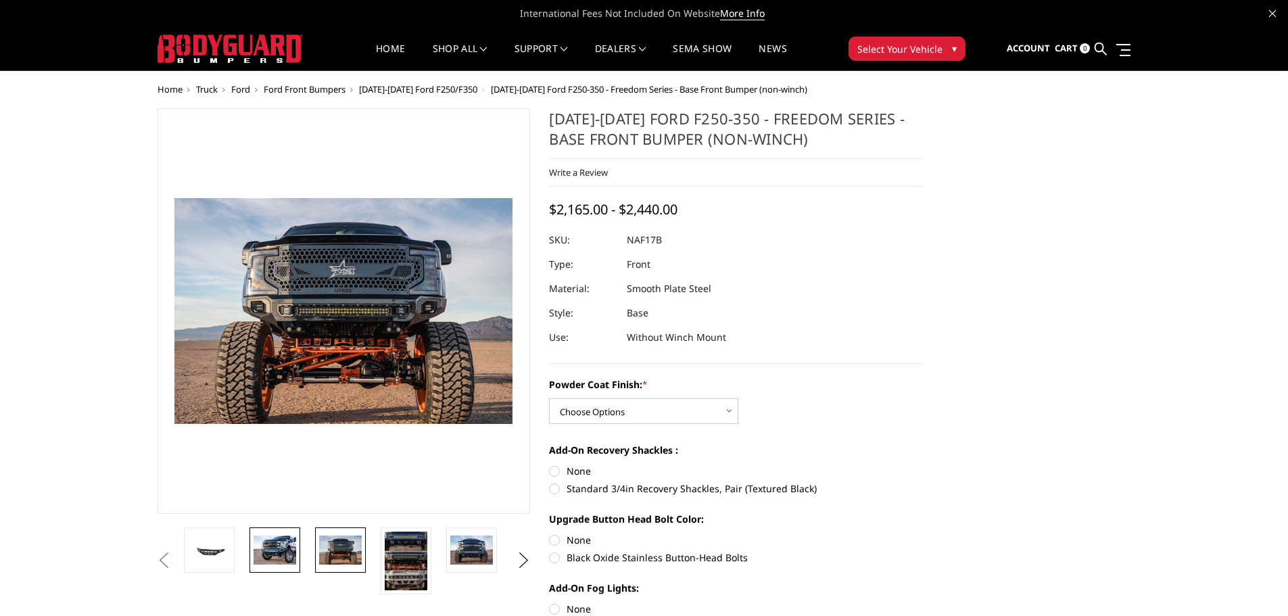
click at [285, 557] on img at bounding box center [275, 550] width 43 height 28
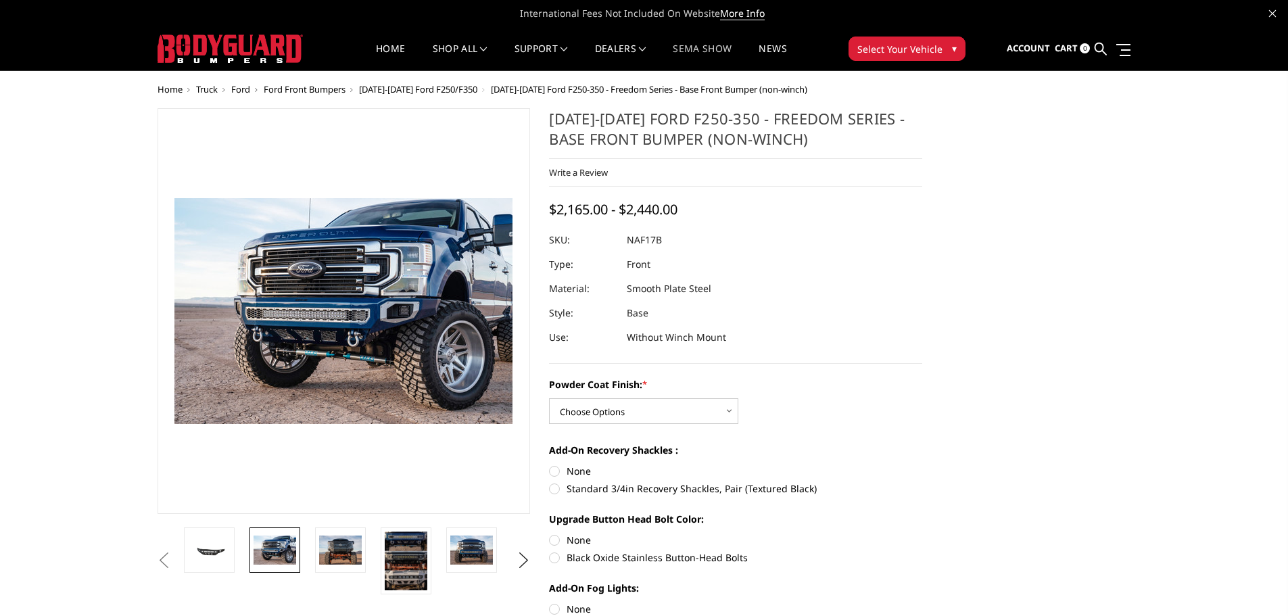
click at [704, 53] on link "SEMA Show" at bounding box center [702, 57] width 59 height 26
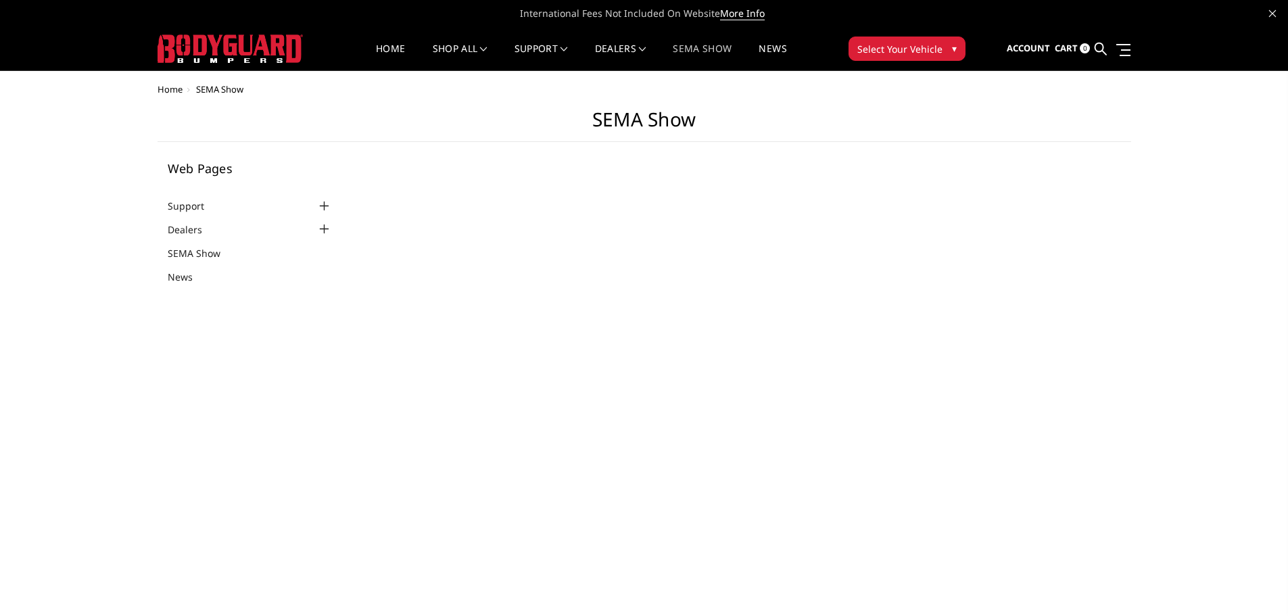
select select "US"
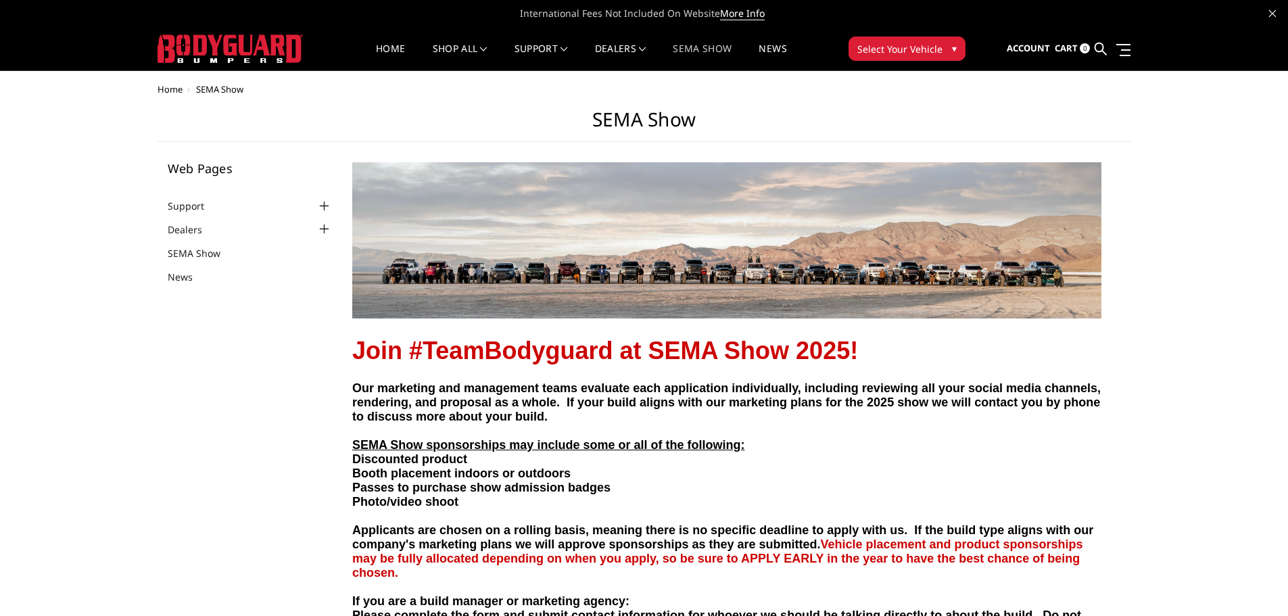
click at [1043, 285] on img at bounding box center [726, 240] width 749 height 156
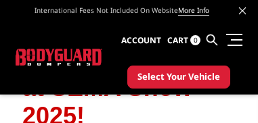
scroll to position [213, 0]
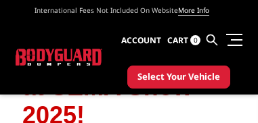
click at [244, 12] on icon at bounding box center [242, 10] width 7 height 7
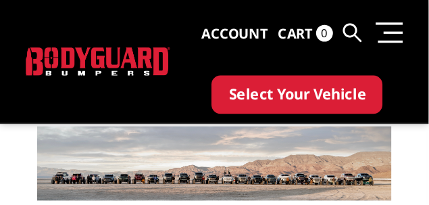
scroll to position [91, 0]
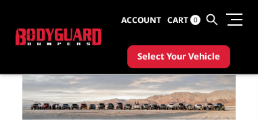
click at [222, 109] on img at bounding box center [128, 97] width 213 height 45
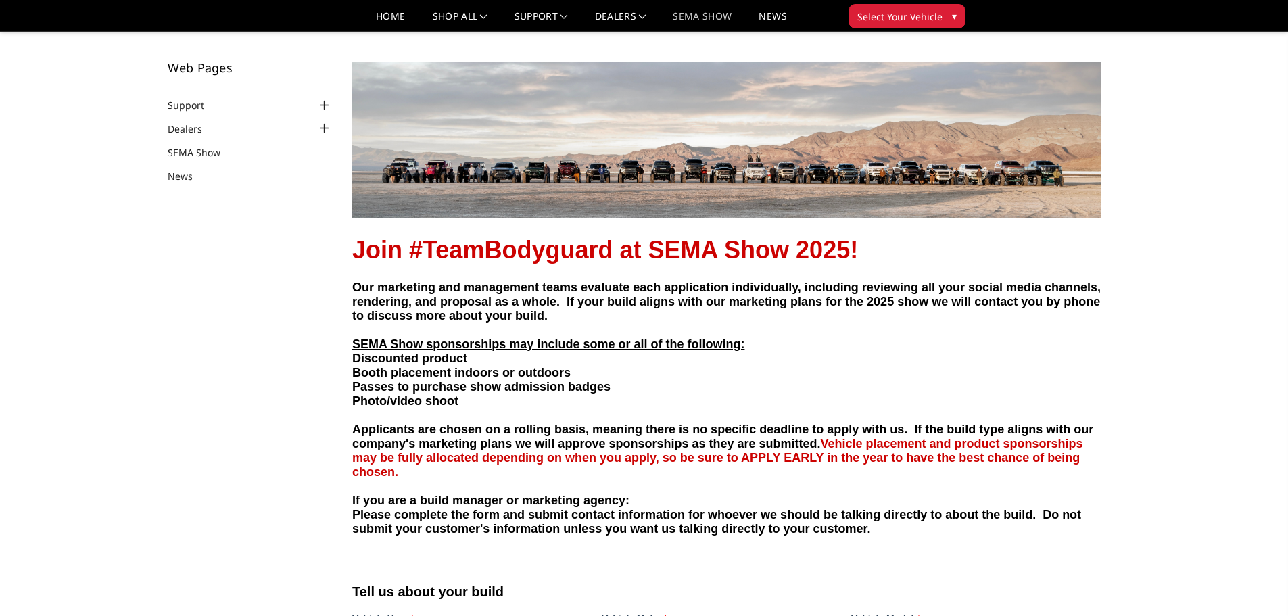
click at [851, 364] on p "Our marketing and management teams evaluate each application individually, incl…" at bounding box center [726, 417] width 749 height 275
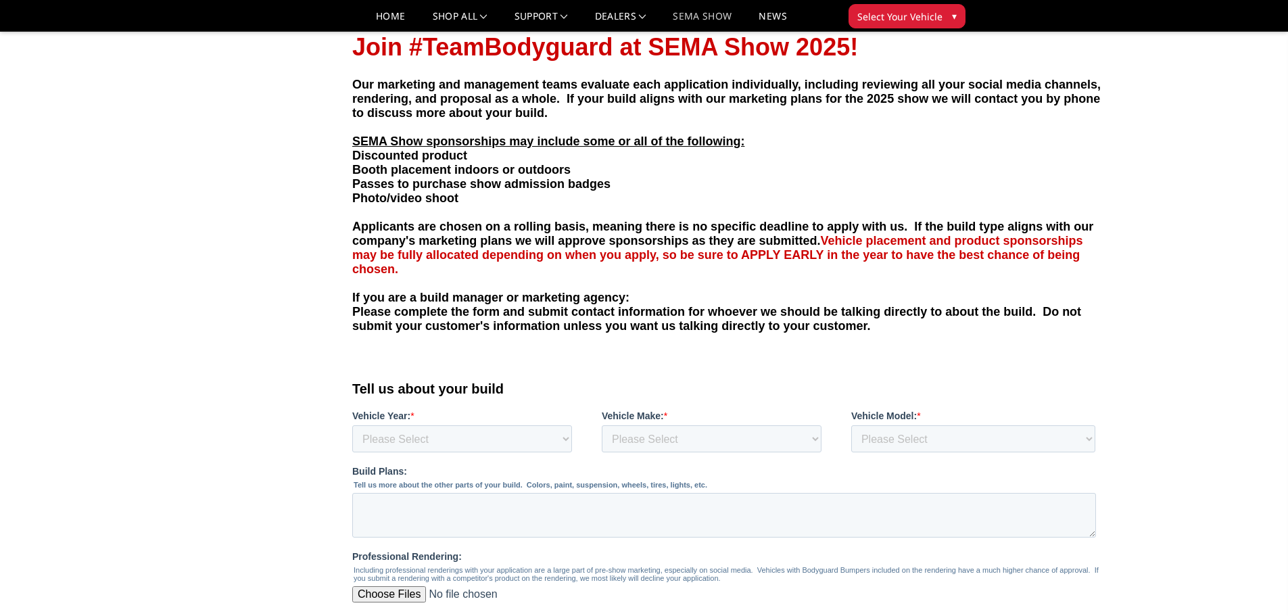
scroll to position [0, 0]
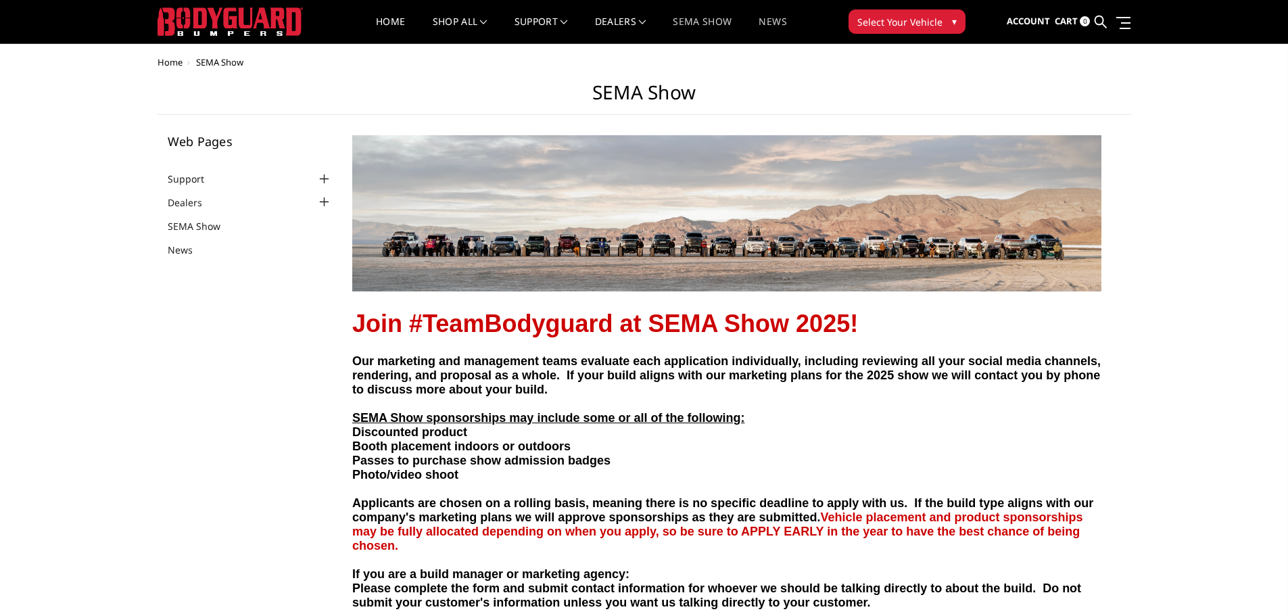
click at [782, 25] on link "News" at bounding box center [773, 30] width 28 height 26
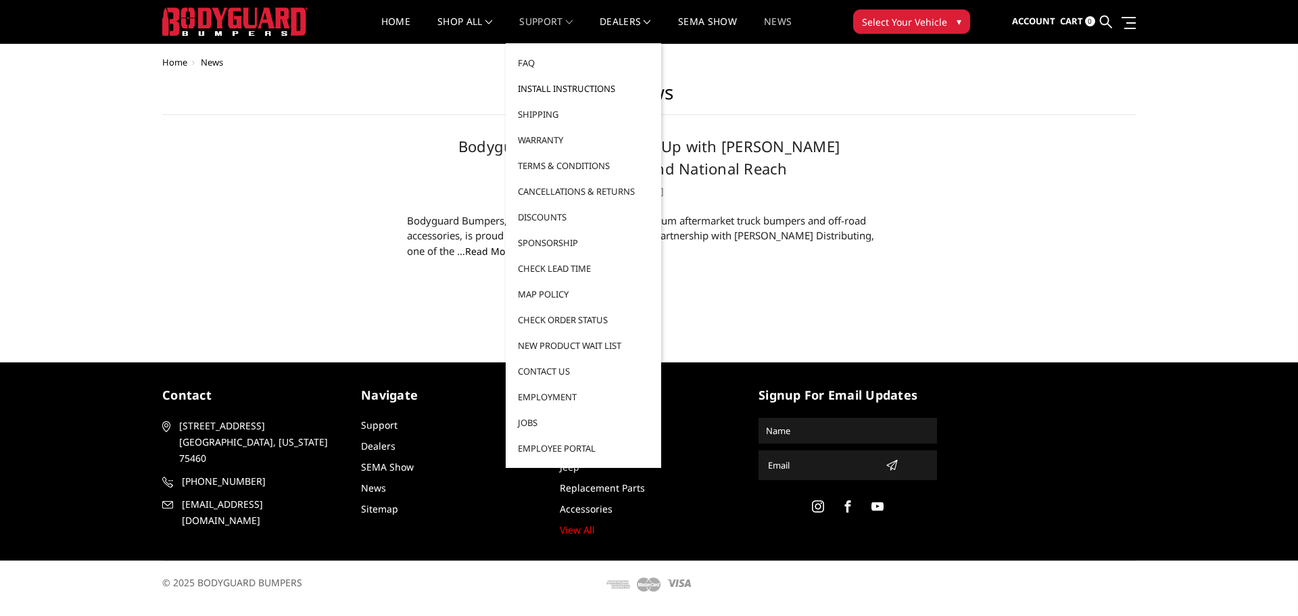
click at [545, 87] on link "Install Instructions" at bounding box center [583, 89] width 145 height 26
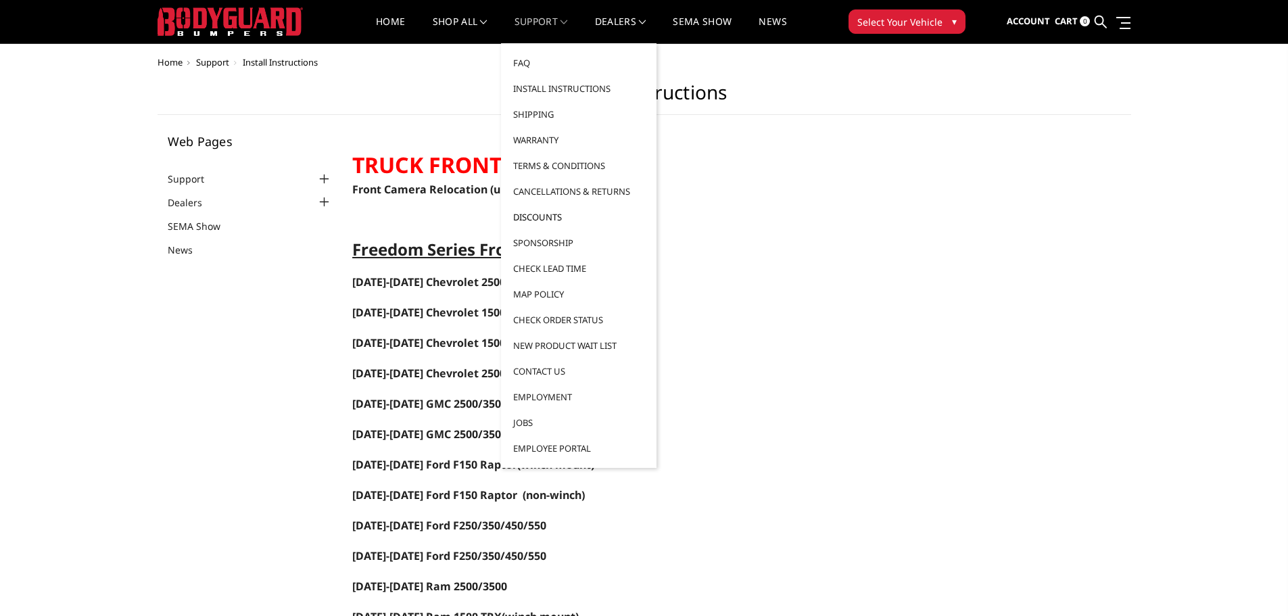
click at [542, 212] on link "Discounts" at bounding box center [579, 217] width 145 height 26
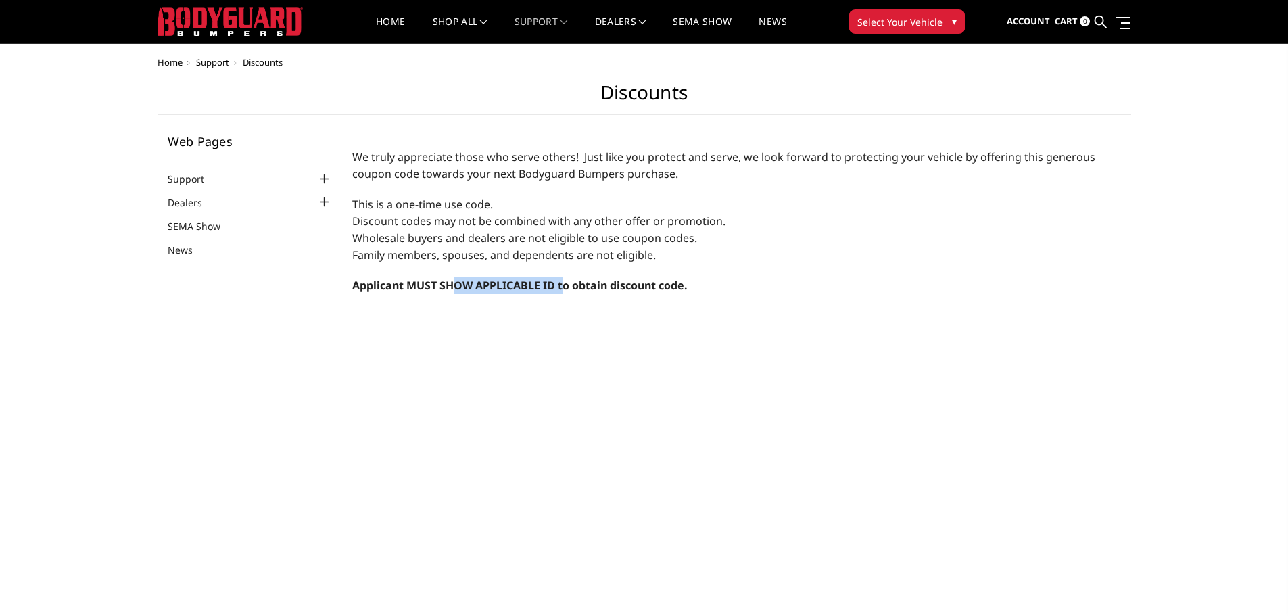
drag, startPoint x: 454, startPoint y: 291, endPoint x: 564, endPoint y: 291, distance: 110.2
click at [564, 291] on strong "Applicant MUST SHOW APPLICABLE ID to obtain discount code." at bounding box center [519, 285] width 335 height 15
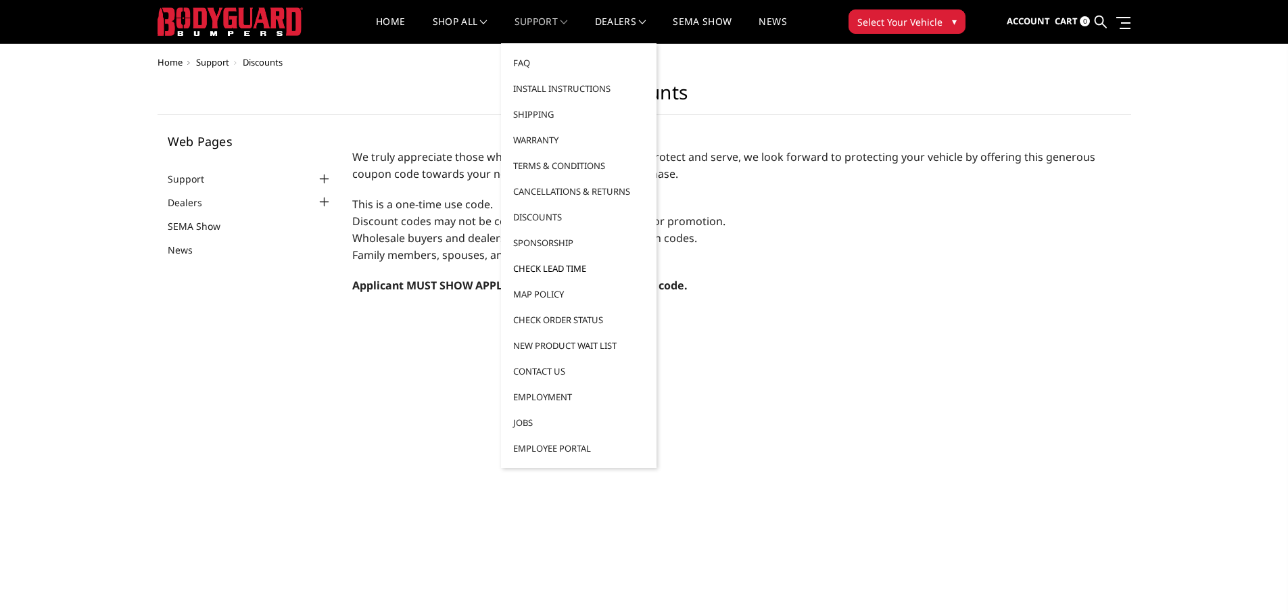
click at [561, 274] on link "Check Lead Time" at bounding box center [579, 269] width 145 height 26
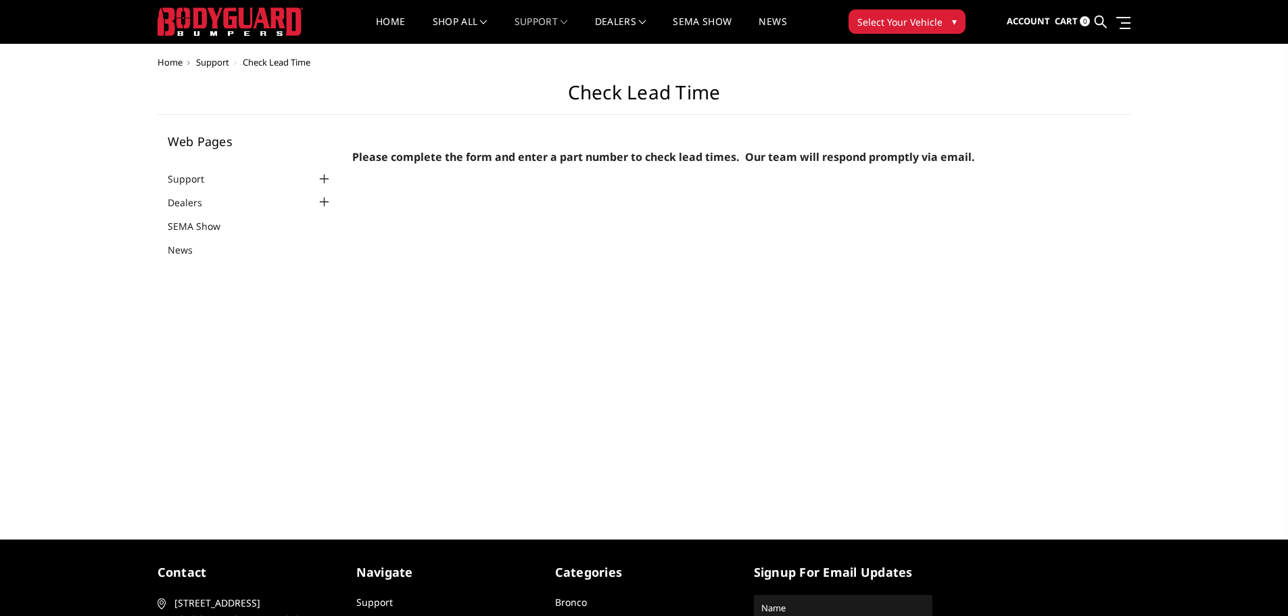
select select "US"
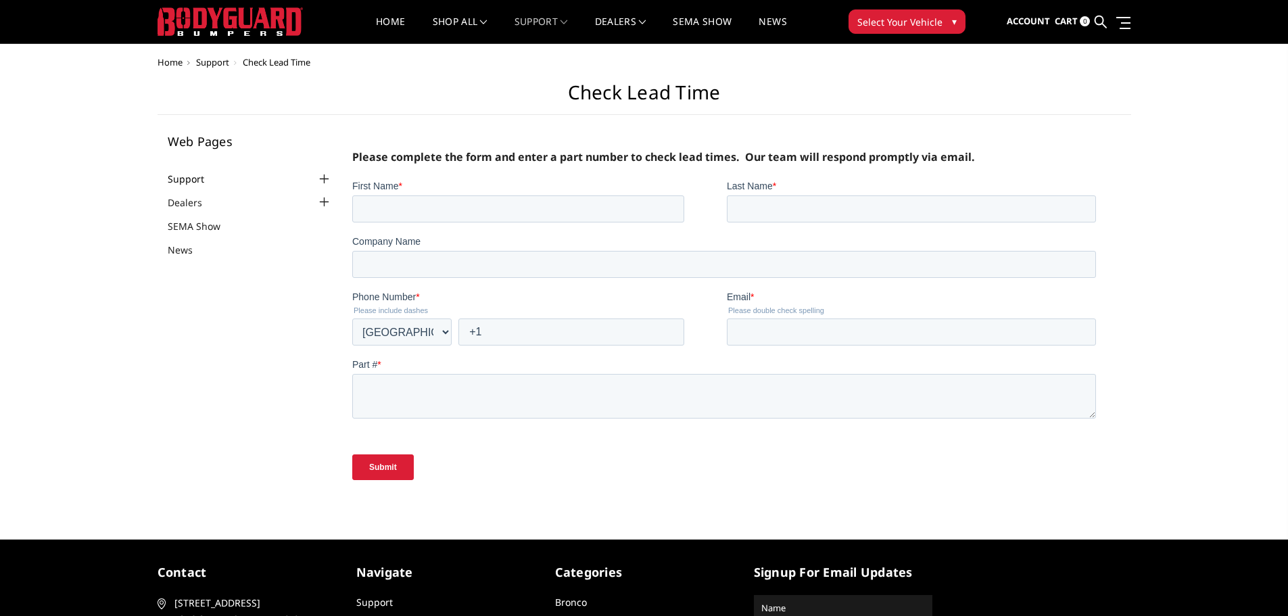
click at [195, 178] on link "Support" at bounding box center [194, 179] width 53 height 14
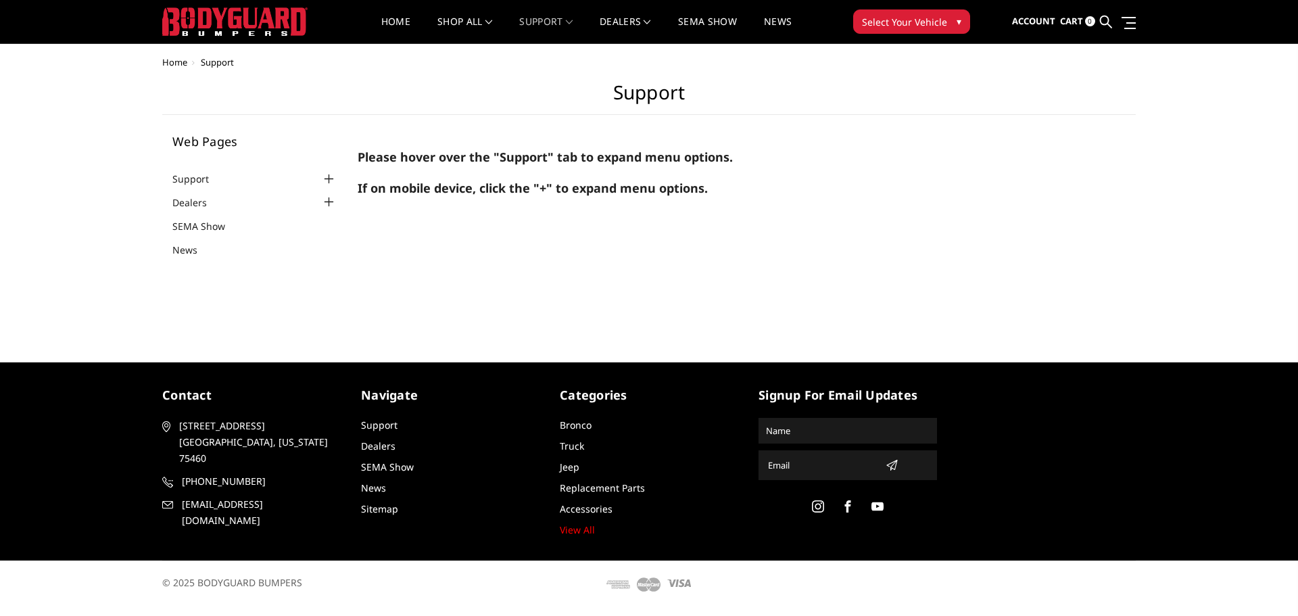
click at [328, 203] on div at bounding box center [329, 202] width 16 height 16
click at [193, 205] on link "Dealers" at bounding box center [197, 202] width 51 height 14
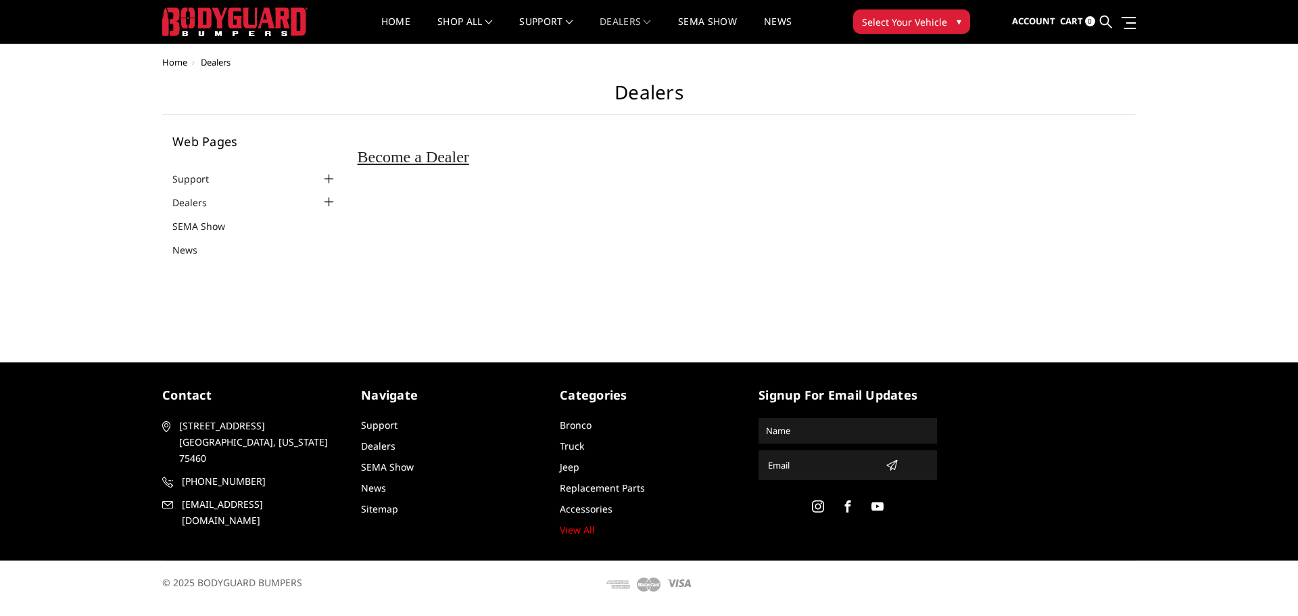
click at [903, 16] on span "Select Your Vehicle" at bounding box center [904, 22] width 85 height 14
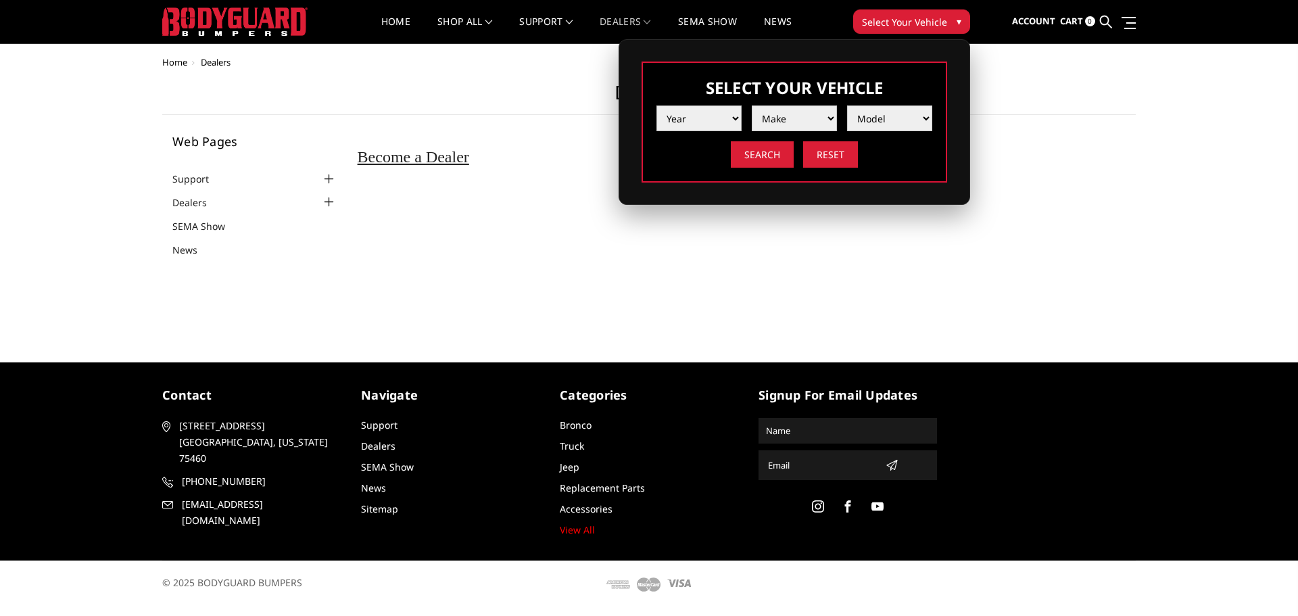
drag, startPoint x: 705, startPoint y: 110, endPoint x: 704, endPoint y: 119, distance: 8.8
click at [705, 111] on select "Year 2025 2024 2023 2022 2021 2020 2019 2018 2017 2016 2015 2014 2013 2012 2011…" at bounding box center [699, 118] width 85 height 26
select select "yr_2022"
click at [657, 105] on select "Year 2025 2024 2023 2022 2021 2020 2019 2018 2017 2016 2015 2014 2013 2012 2011…" at bounding box center [699, 118] width 85 height 26
drag, startPoint x: 782, startPoint y: 122, endPoint x: 782, endPoint y: 131, distance: 8.8
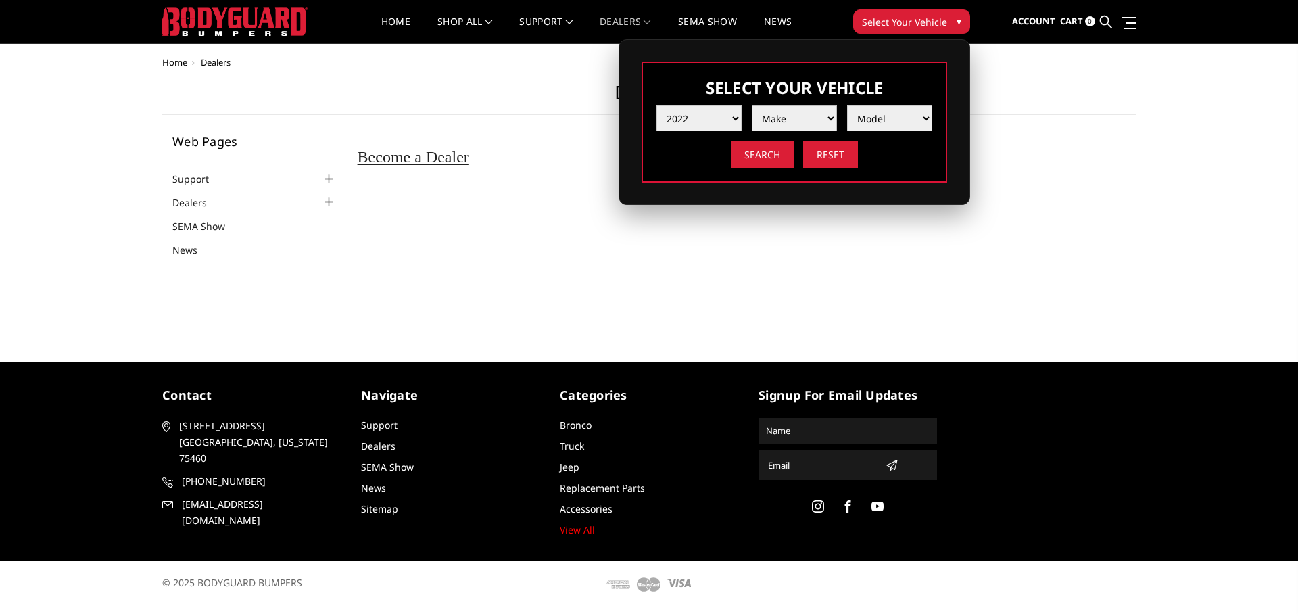
click at [782, 122] on select "Make Chevrolet Ford GMC Ram Toyota" at bounding box center [794, 118] width 85 height 26
select select "mk_ford"
click at [752, 105] on select "Make Chevrolet Ford GMC Ram Toyota" at bounding box center [794, 118] width 85 height 26
click at [874, 118] on select "Model F150 F150 Raptor F250 / F350 F450 F550" at bounding box center [889, 118] width 85 height 26
select select "md_f450"
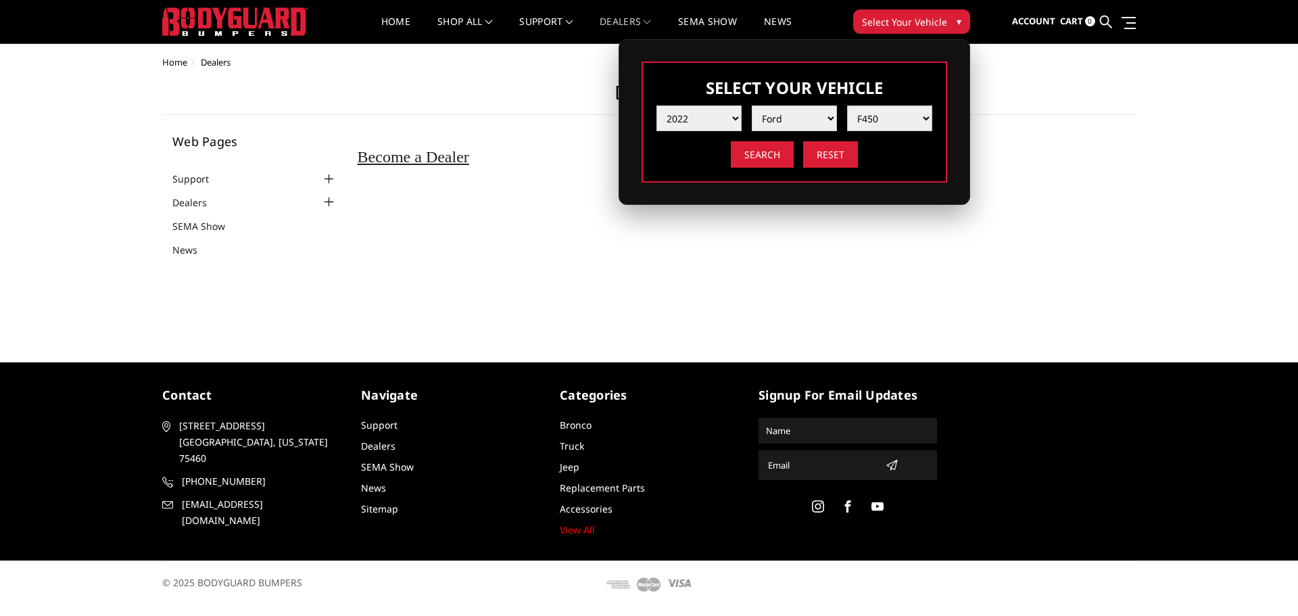
click at [847, 105] on select "Model F150 F150 Raptor F250 / F350 F450 F550" at bounding box center [889, 118] width 85 height 26
click at [757, 146] on input "Search" at bounding box center [762, 154] width 63 height 26
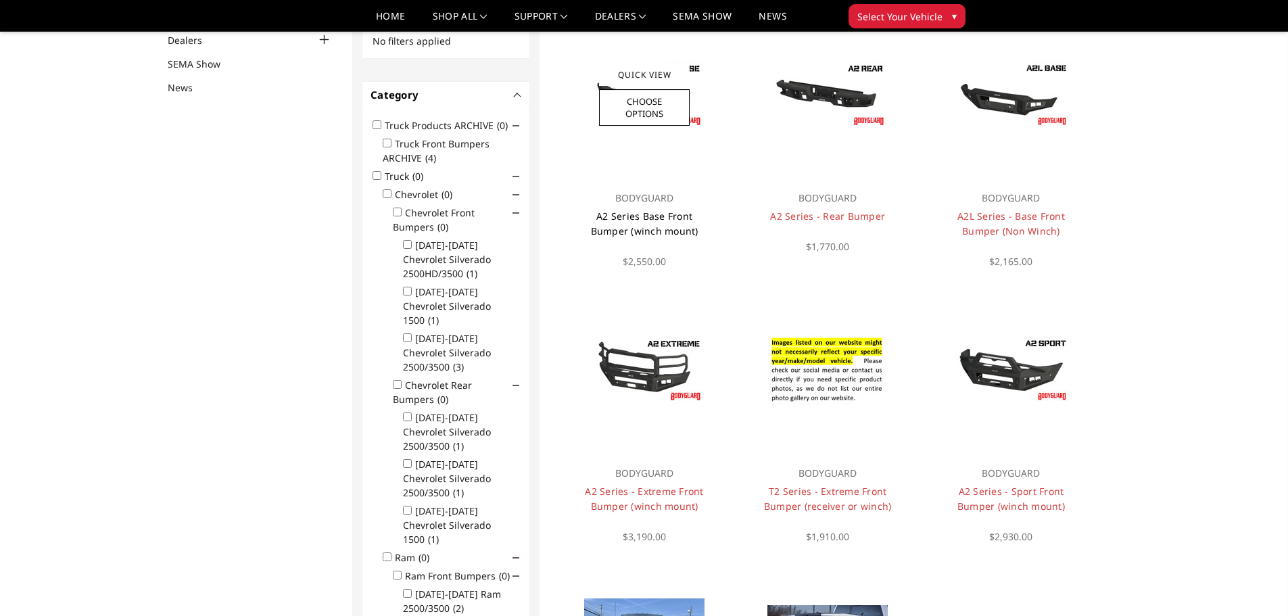
scroll to position [149, 0]
click at [659, 218] on link "A2 Series Base Front Bumper (winch mount)" at bounding box center [645, 223] width 108 height 28
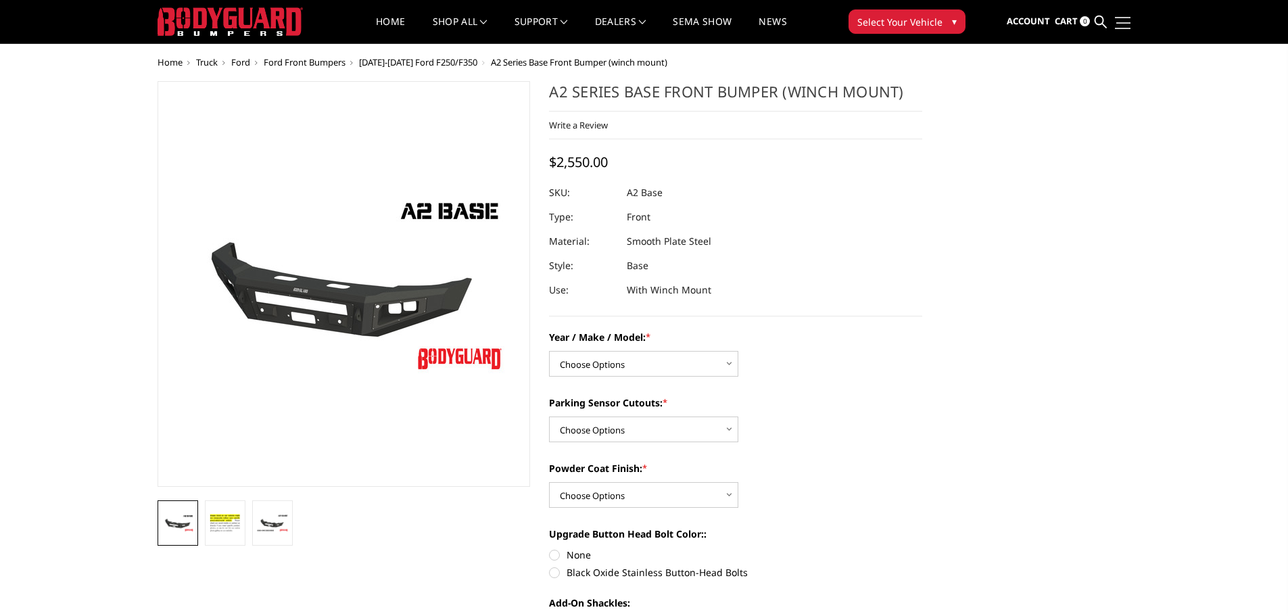
click at [1120, 23] on span at bounding box center [1124, 22] width 14 height 1
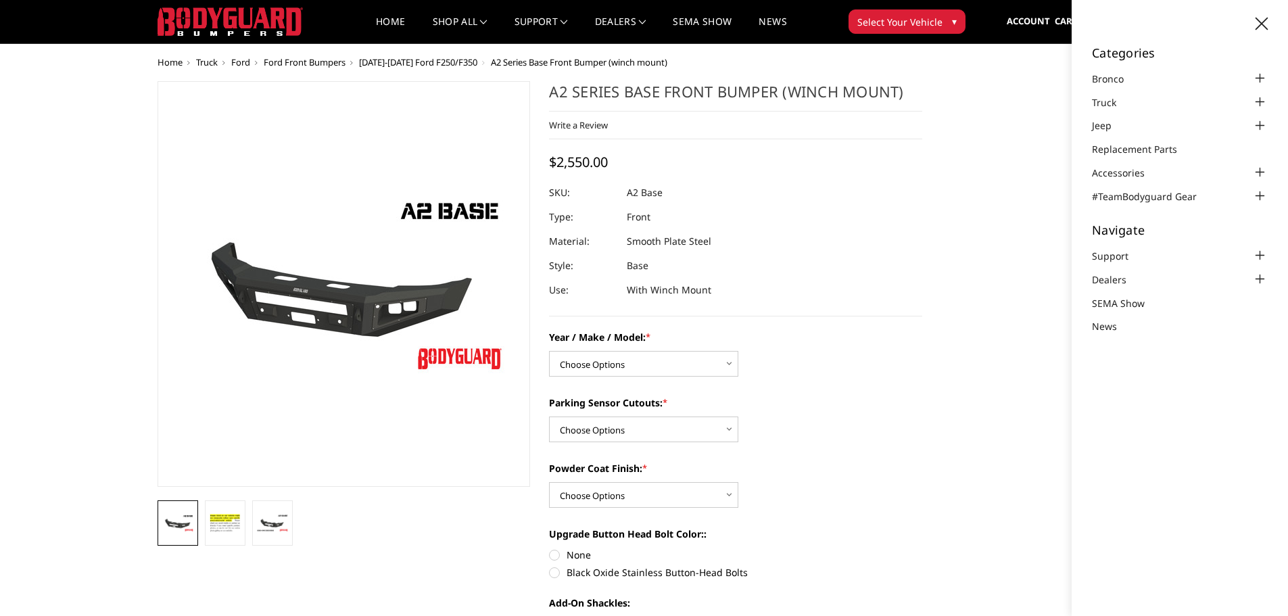
click at [166, 59] on span "Home" at bounding box center [170, 62] width 25 height 12
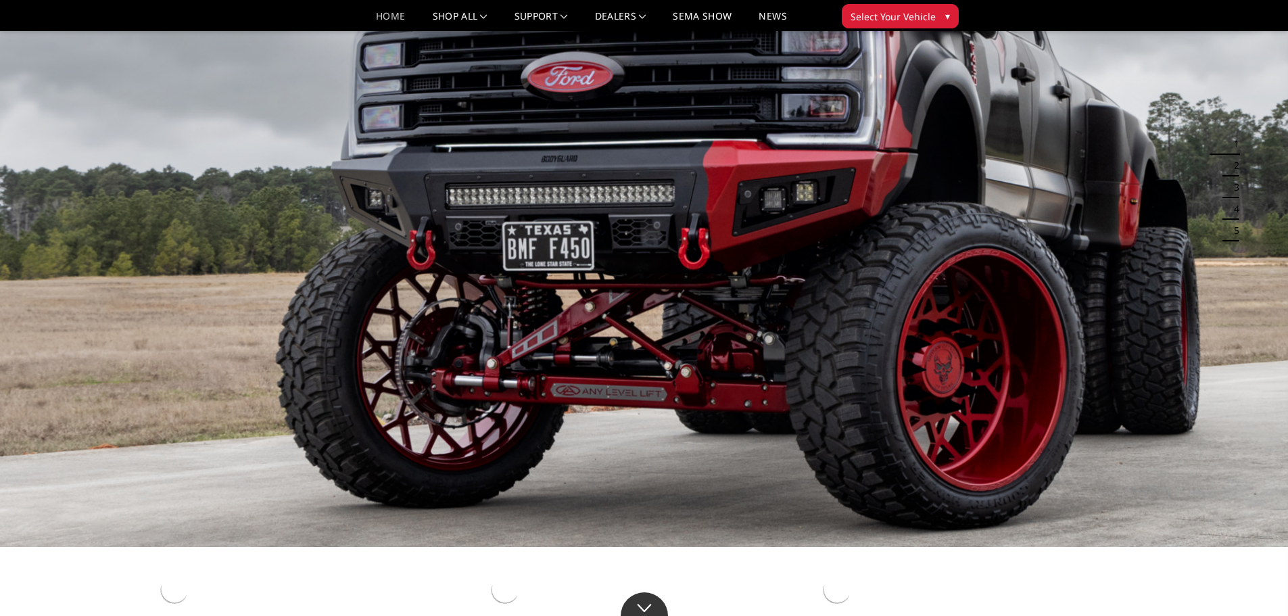
scroll to position [135, 0]
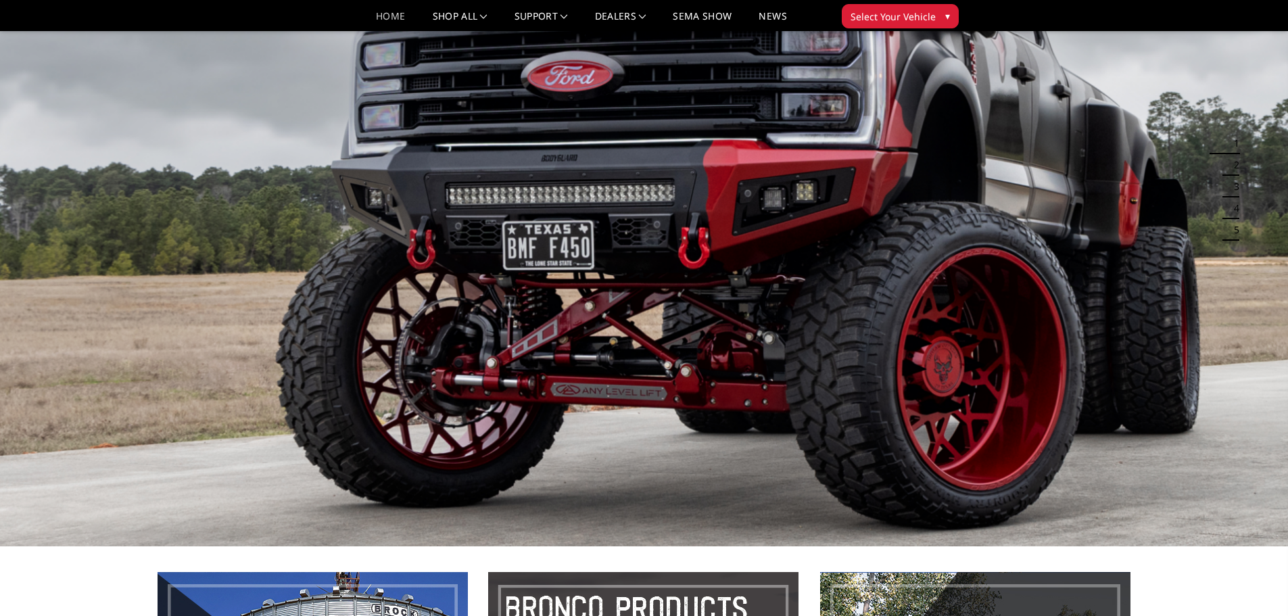
click at [846, 234] on img at bounding box center [644, 183] width 1288 height 725
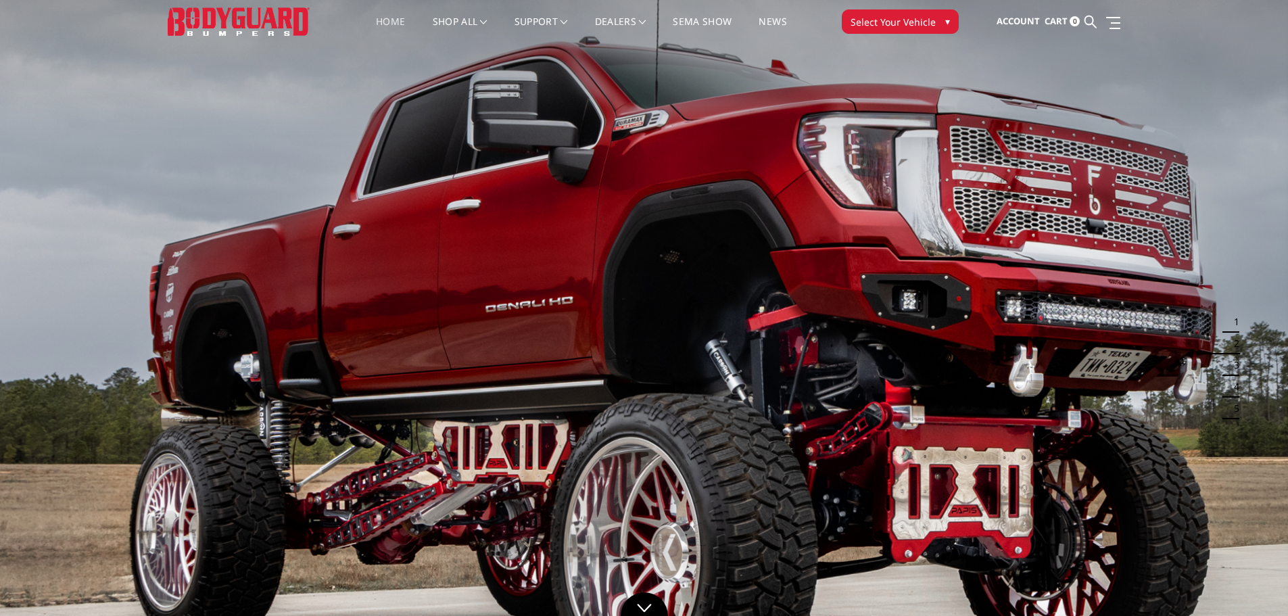
click at [1236, 348] on button "2" at bounding box center [1233, 344] width 14 height 22
click at [1237, 360] on button "3" at bounding box center [1233, 365] width 14 height 22
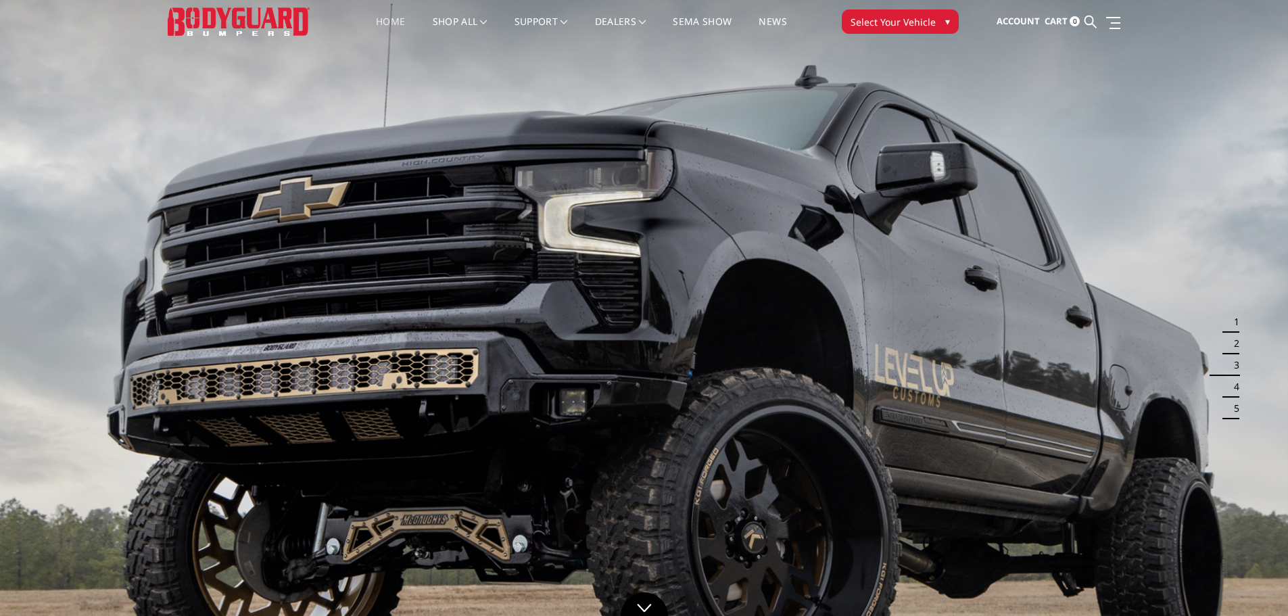
click at [1236, 383] on button "4" at bounding box center [1233, 387] width 14 height 22
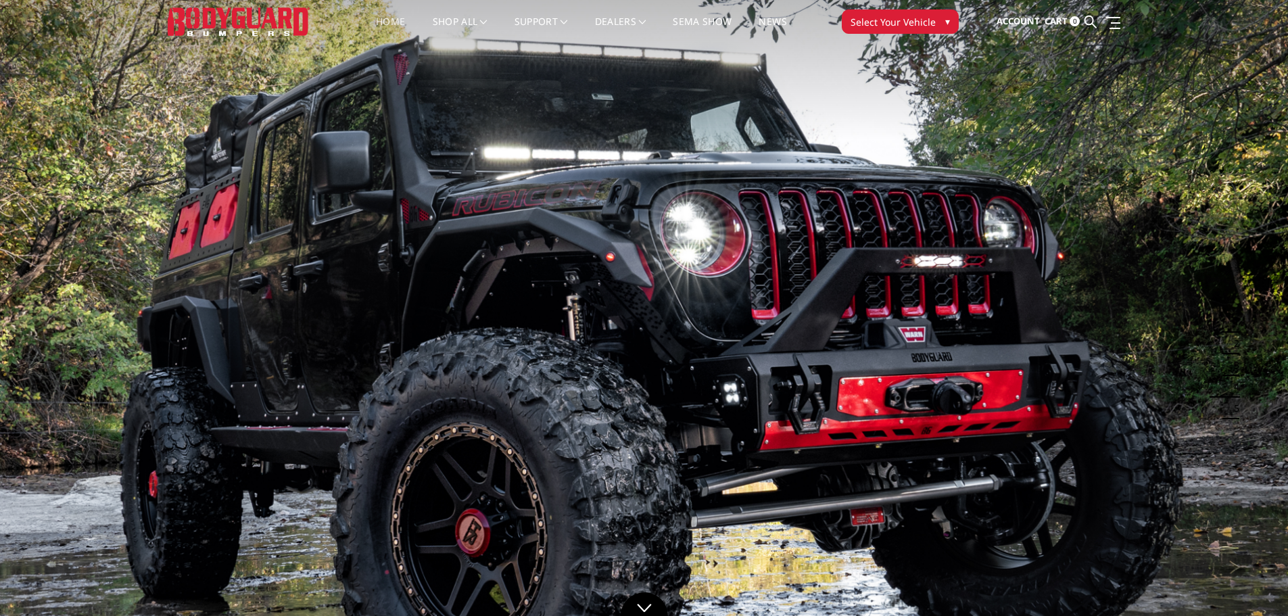
click at [1234, 410] on button "5" at bounding box center [1233, 409] width 14 height 22
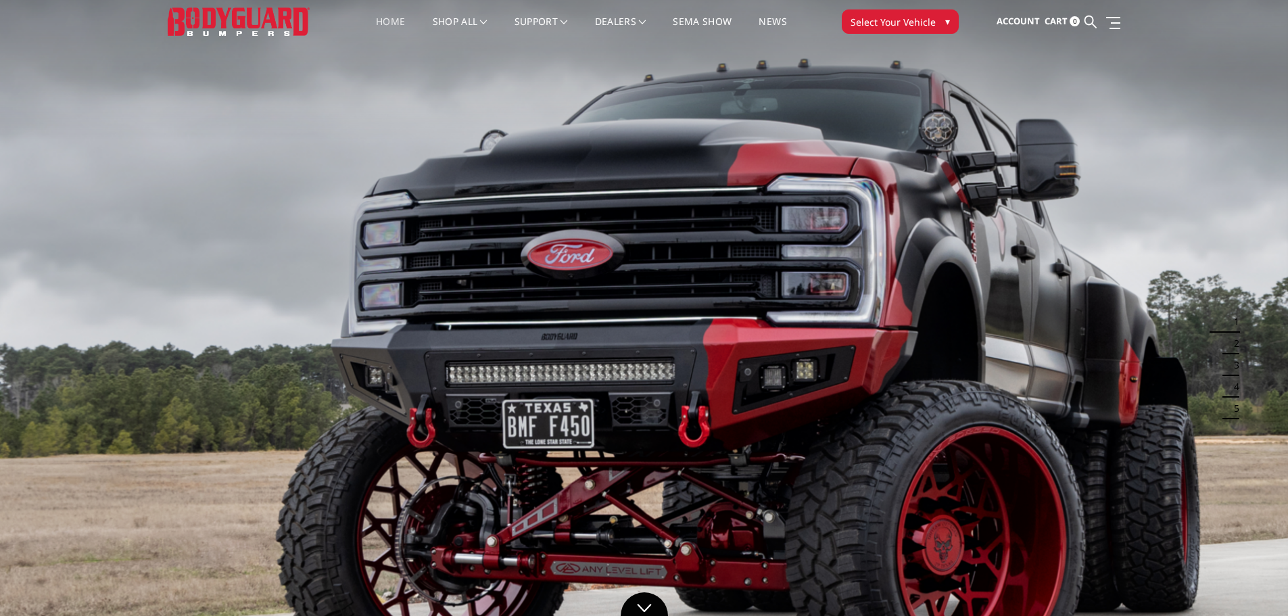
click at [241, 35] on img at bounding box center [239, 21] width 142 height 28
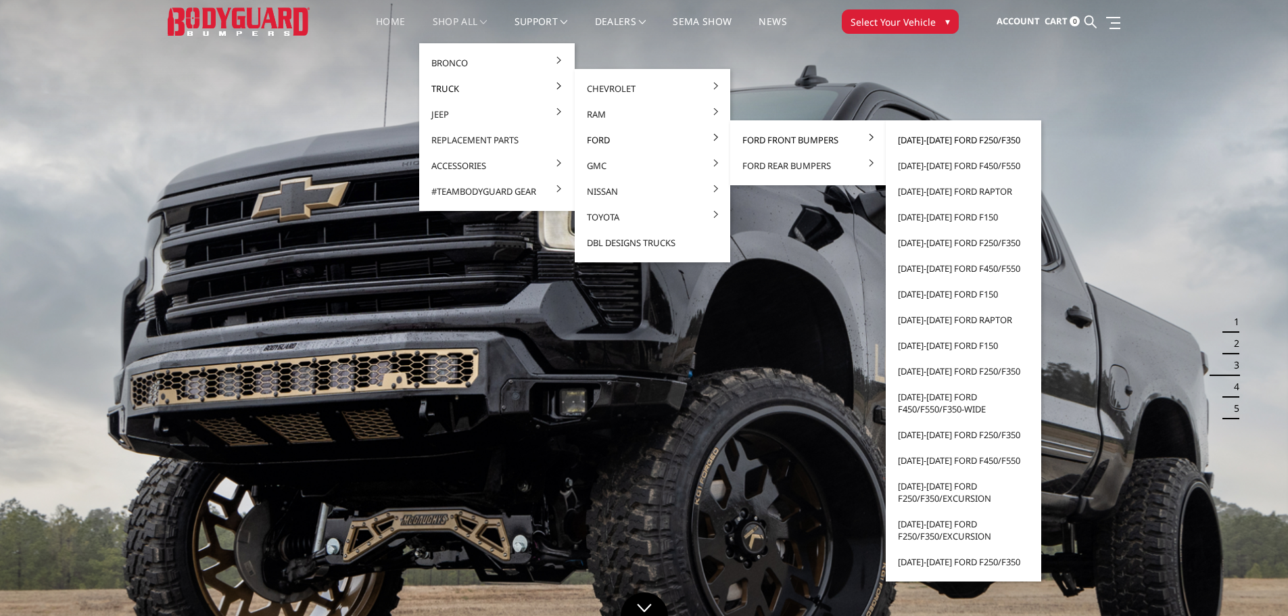
click at [927, 143] on link "[DATE]-[DATE] Ford F250/F350" at bounding box center [963, 140] width 145 height 26
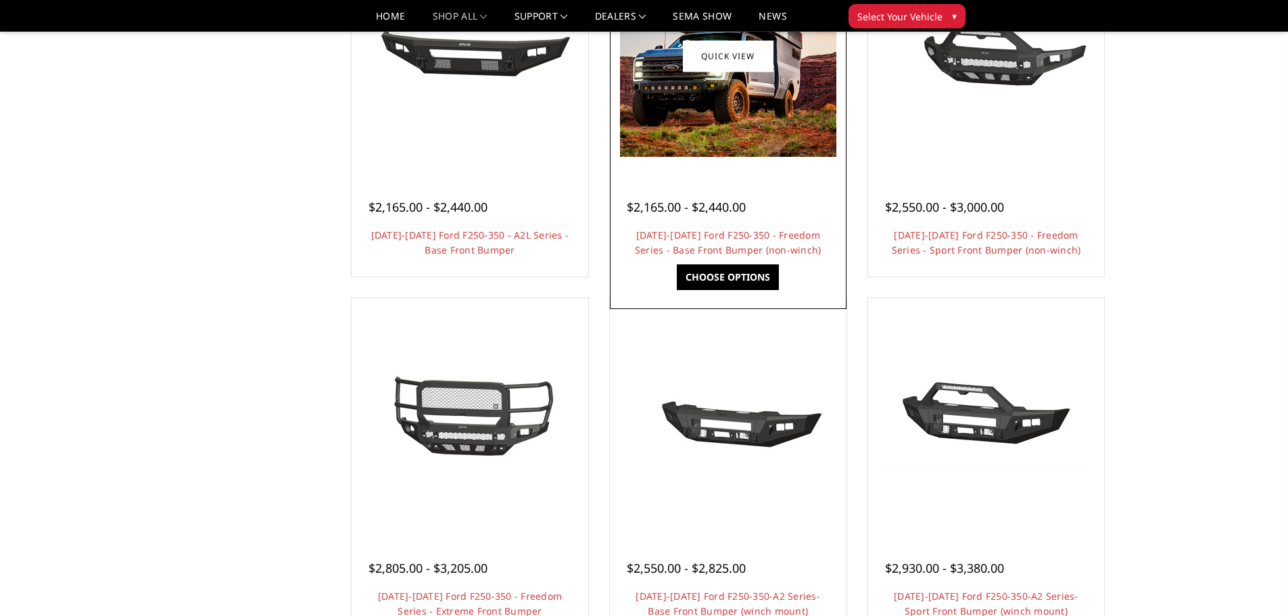
scroll to position [879, 0]
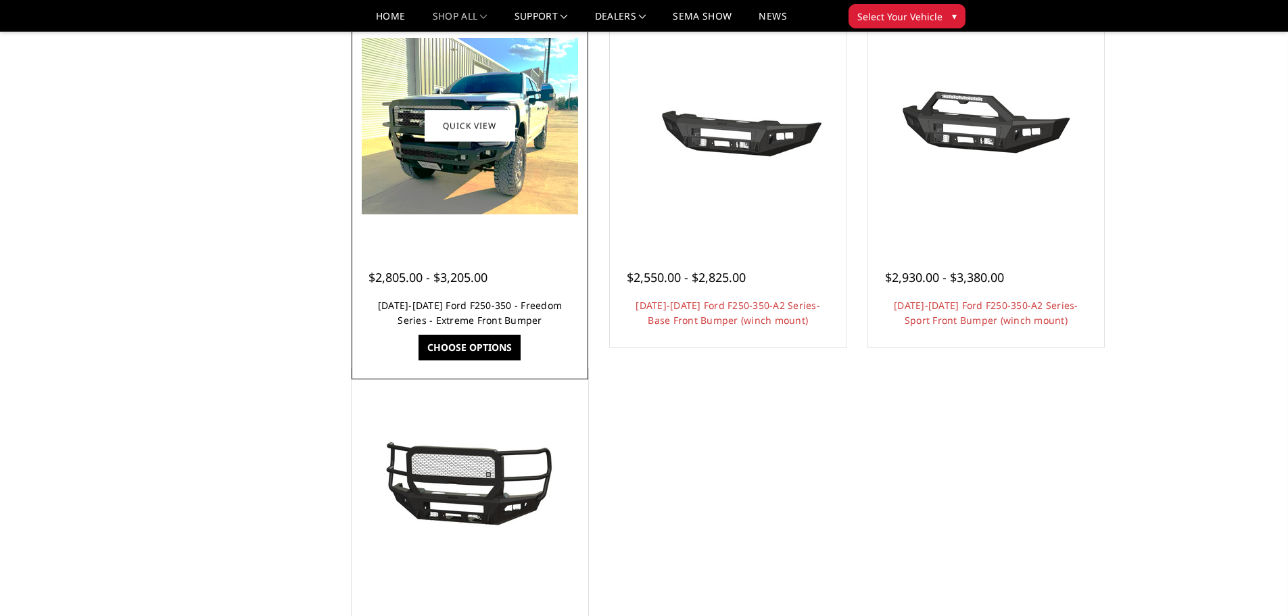
click at [482, 319] on link "[DATE]-[DATE] Ford F250-350 - Freedom Series - Extreme Front Bumper" at bounding box center [470, 313] width 184 height 28
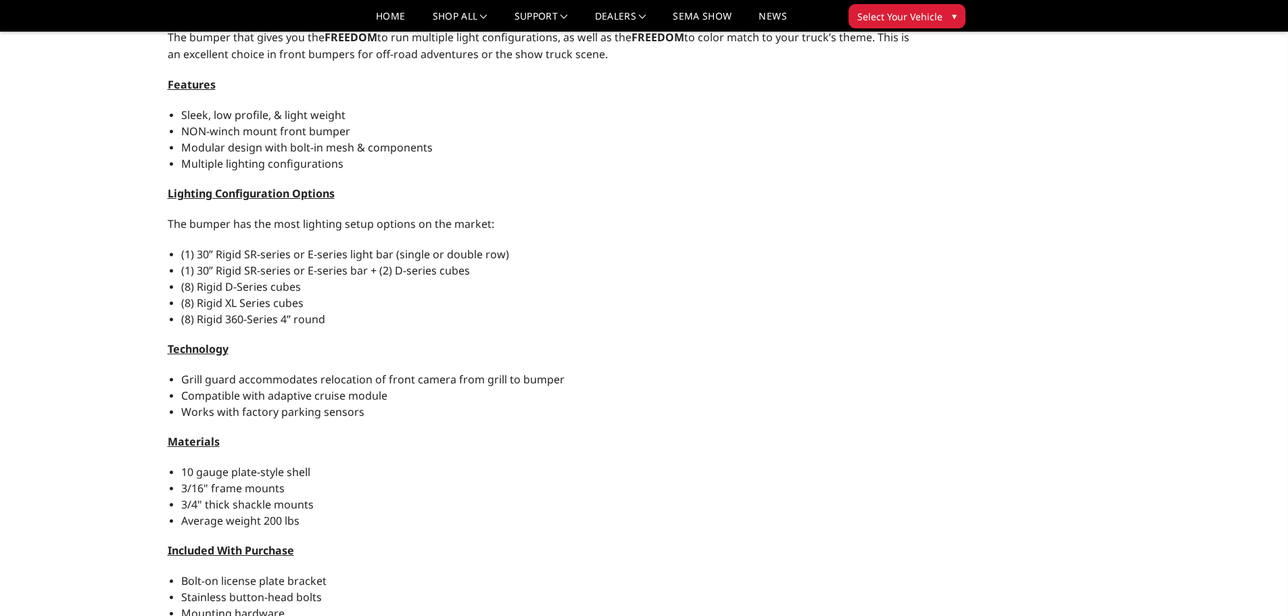
scroll to position [1082, 0]
